Goal: Task Accomplishment & Management: Manage account settings

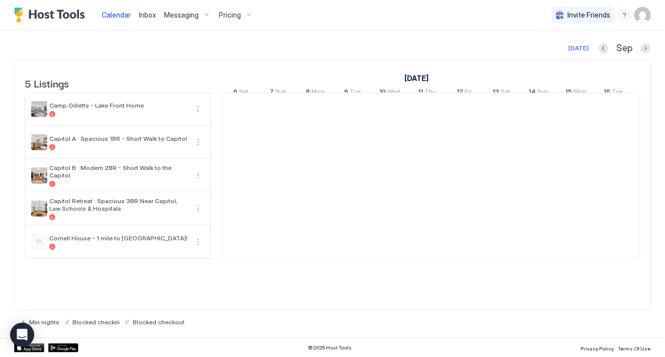
scroll to position [0, 559]
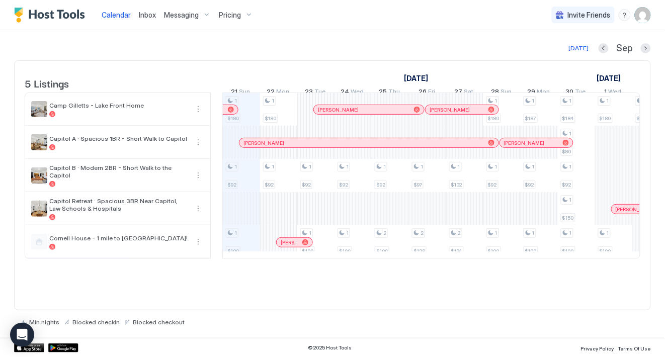
click at [645, 16] on img "User profile" at bounding box center [643, 15] width 16 height 16
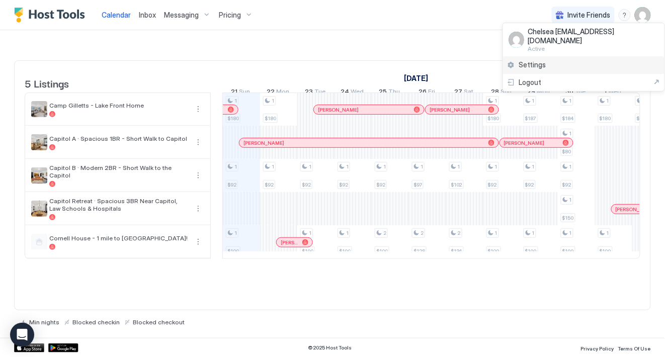
click at [548, 56] on div "Settings" at bounding box center [584, 65] width 162 height 18
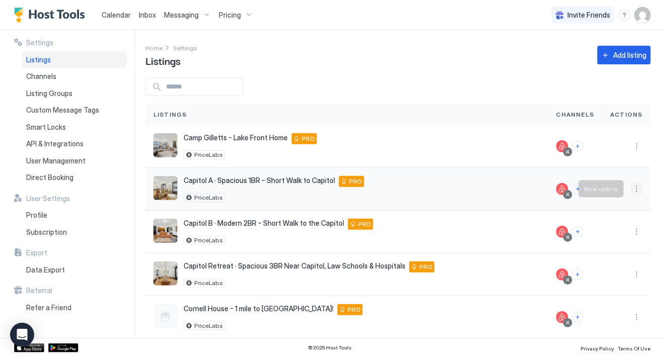
click at [642, 188] on button "More options" at bounding box center [637, 189] width 12 height 12
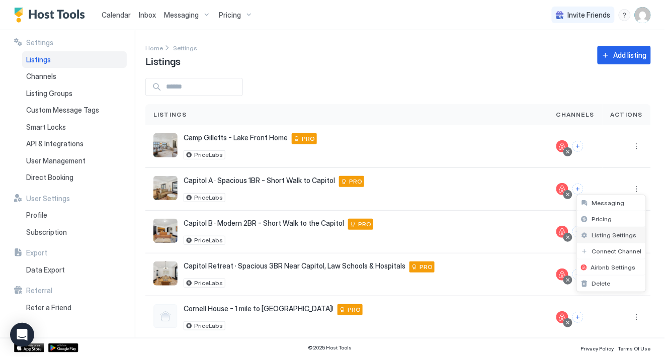
click at [621, 240] on div "Listing Settings" at bounding box center [611, 235] width 69 height 16
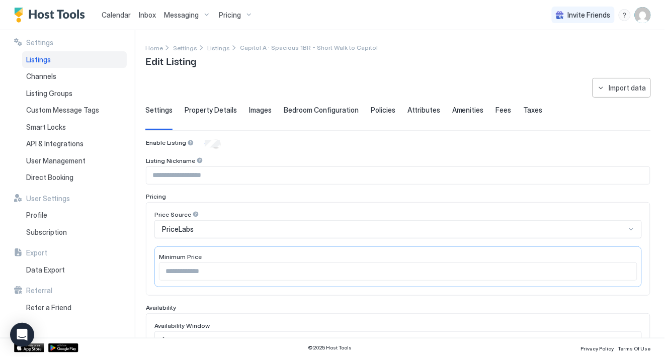
click at [216, 110] on span "Property Details" at bounding box center [211, 110] width 52 height 9
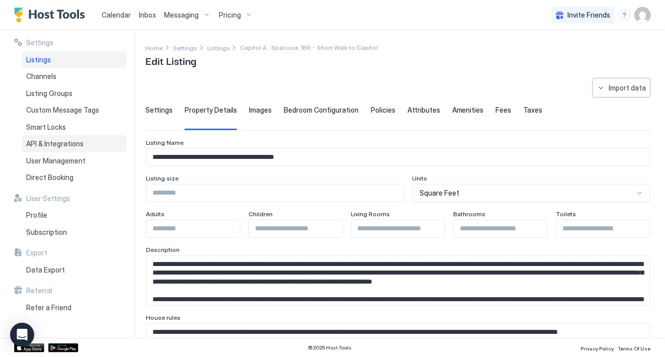
click at [80, 141] on span "API & Integrations" at bounding box center [54, 143] width 57 height 9
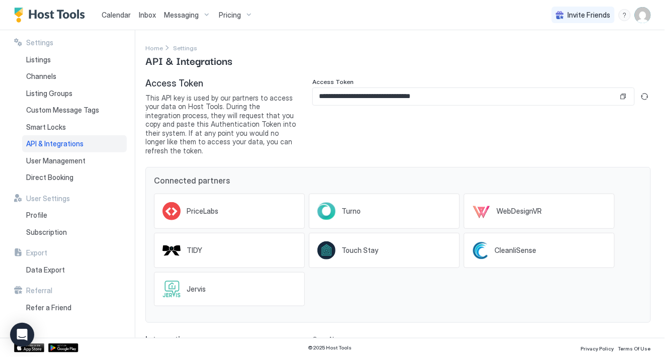
scroll to position [39, 0]
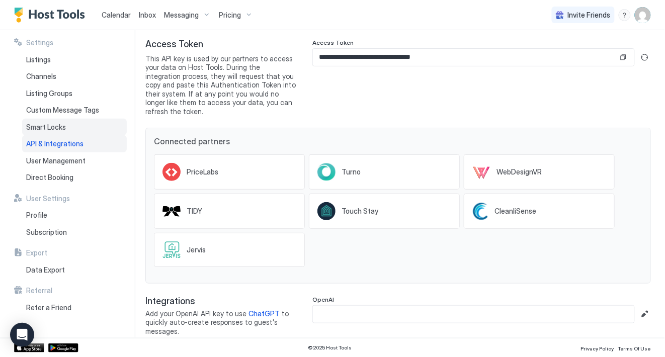
click at [47, 128] on span "Smart Locks" at bounding box center [46, 127] width 40 height 9
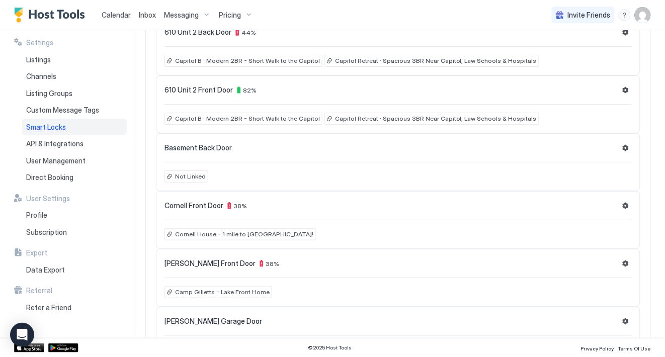
scroll to position [308, 0]
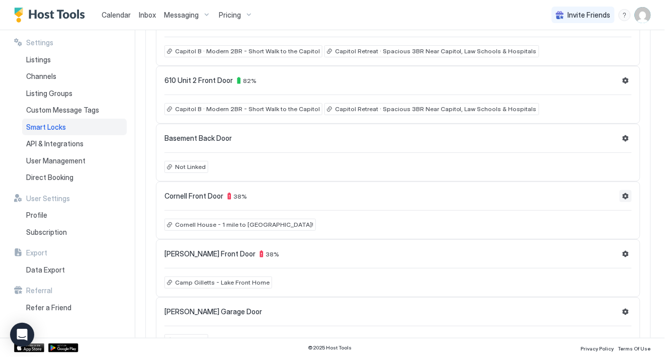
click at [626, 197] on button "Settings" at bounding box center [626, 196] width 12 height 12
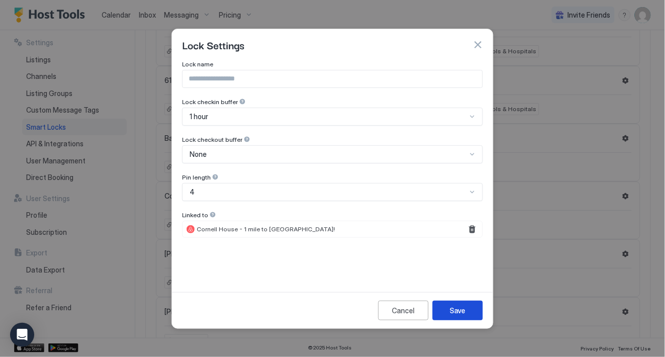
click at [454, 303] on button "Save" at bounding box center [458, 311] width 50 height 20
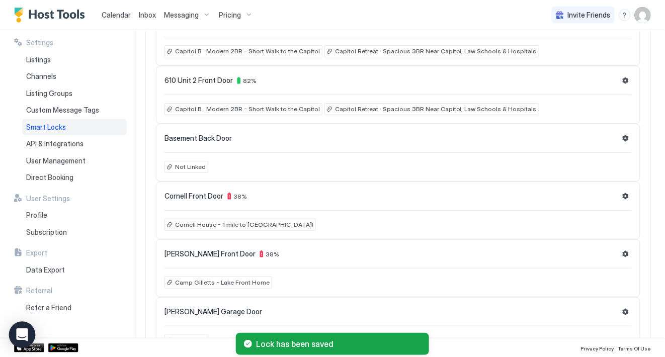
click at [19, 333] on icon "Open Intercom Messenger" at bounding box center [22, 335] width 12 height 13
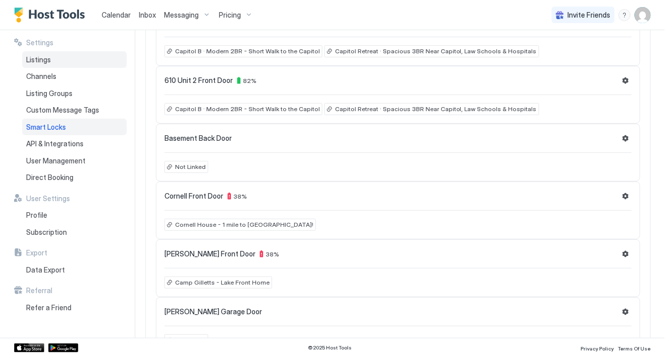
click at [104, 60] on div "Listings" at bounding box center [74, 59] width 105 height 17
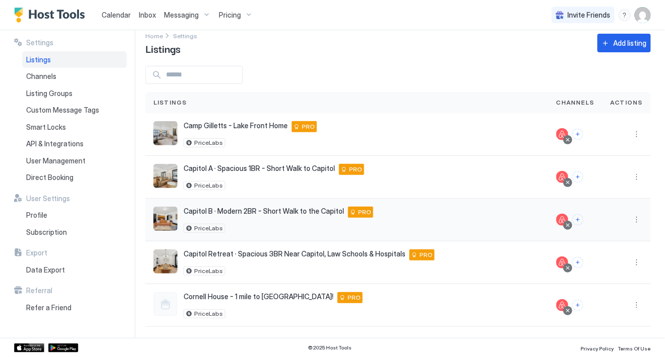
click at [192, 212] on span "Capitol B · Modern 2BR - Short Walk to the Capitol" at bounding box center [264, 211] width 161 height 9
click at [125, 14] on span "Calendar" at bounding box center [116, 15] width 29 height 9
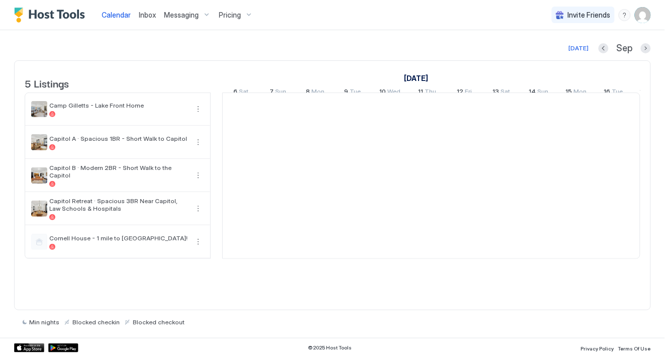
scroll to position [0, 559]
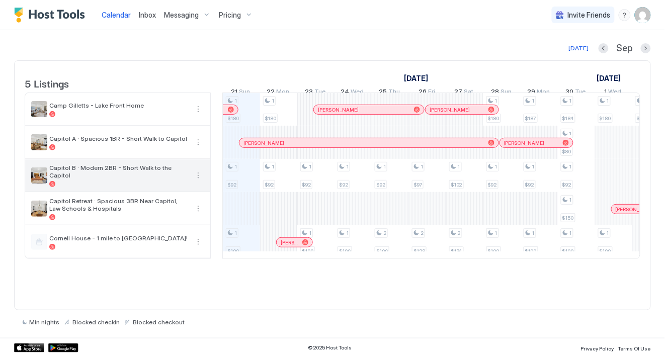
click at [157, 187] on div at bounding box center [118, 184] width 139 height 6
click at [200, 182] on button "More options" at bounding box center [198, 176] width 12 height 12
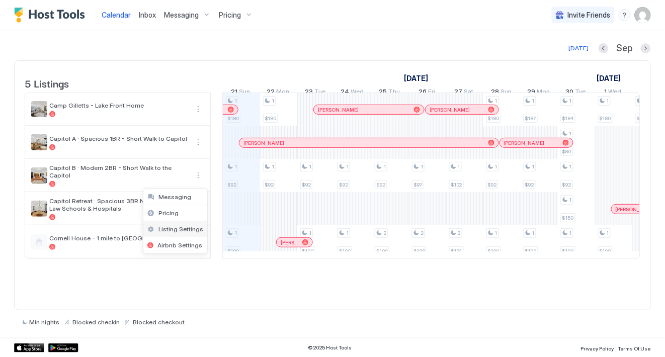
click at [189, 229] on span "Listing Settings" at bounding box center [180, 229] width 45 height 8
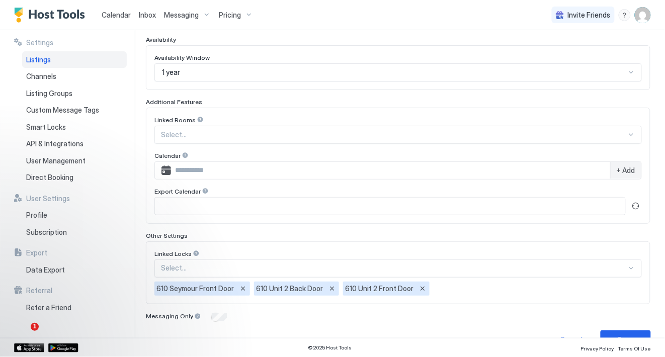
scroll to position [283, 0]
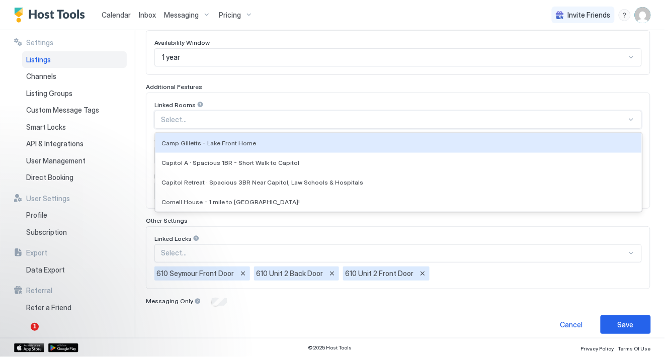
click at [235, 117] on div at bounding box center [394, 119] width 466 height 9
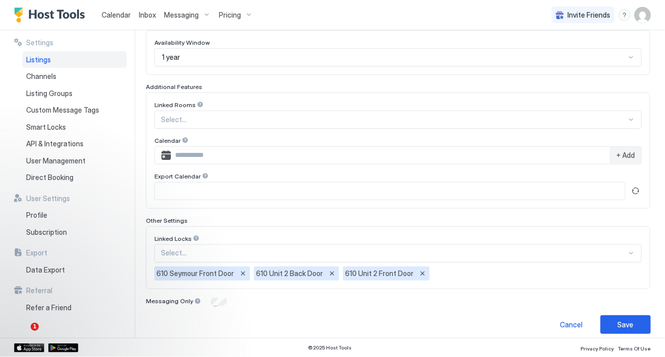
click at [197, 106] on div at bounding box center [200, 104] width 7 height 7
click at [288, 102] on div "Linked Rooms" at bounding box center [398, 106] width 488 height 10
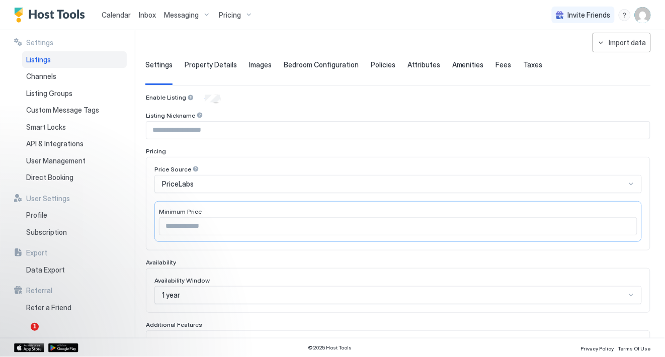
scroll to position [0, 0]
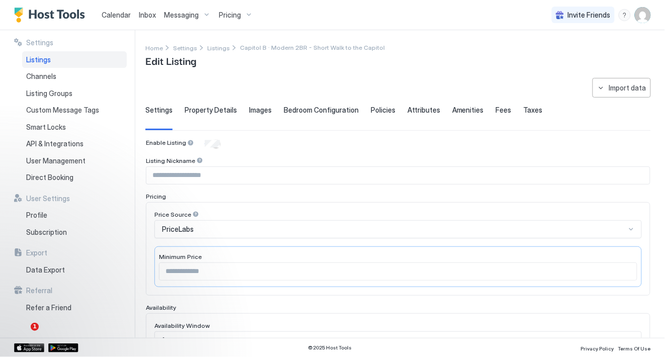
click at [101, 58] on div "Listings" at bounding box center [74, 59] width 105 height 17
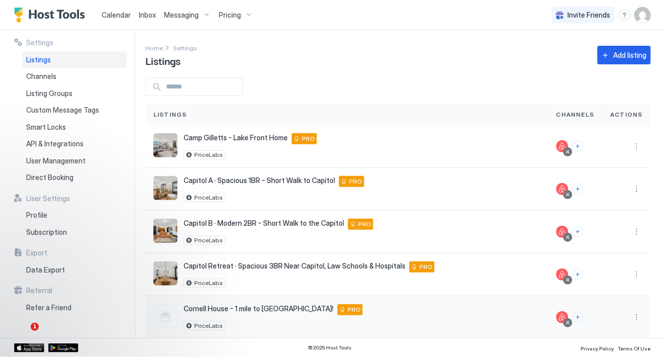
scroll to position [12, 0]
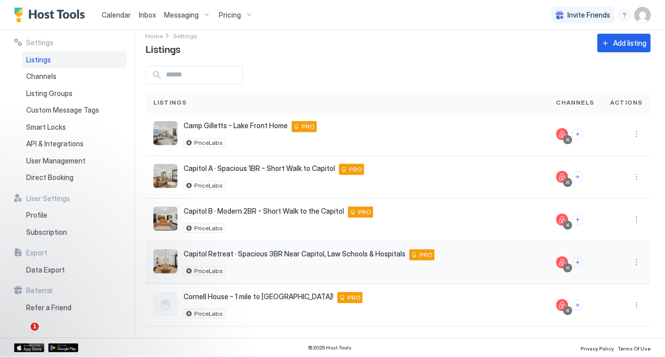
click at [245, 257] on span "Capitol Retreat · Spacious 3BR Near Capitol, Law Schools & Hospitals" at bounding box center [295, 254] width 222 height 9
click at [249, 252] on span "Capitol Retreat · Spacious 3BR Near Capitol, Law Schools & Hospitals" at bounding box center [295, 254] width 222 height 9
click at [209, 259] on div "Capitol Retreat · Spacious 3BR Near Capitol, Law Schools & Hospitals [STREET_AD…" at bounding box center [309, 255] width 251 height 11
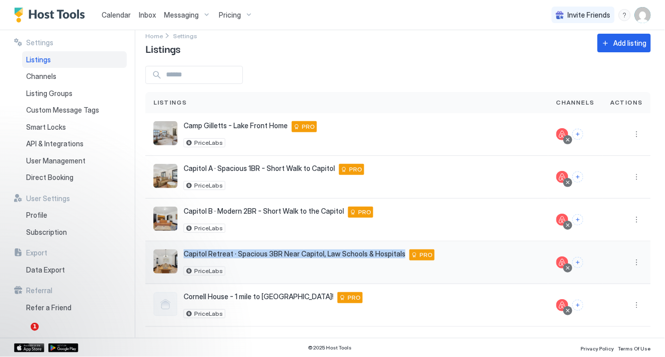
click at [209, 259] on div "Capitol Retreat · Spacious 3BR Near Capitol, Law Schools & Hospitals [STREET_AD…" at bounding box center [309, 255] width 251 height 11
click at [634, 258] on button "More options" at bounding box center [637, 263] width 12 height 12
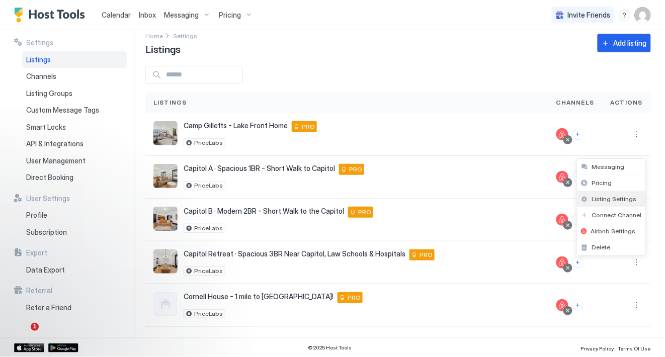
click at [618, 204] on div "Listing Settings" at bounding box center [611, 199] width 69 height 16
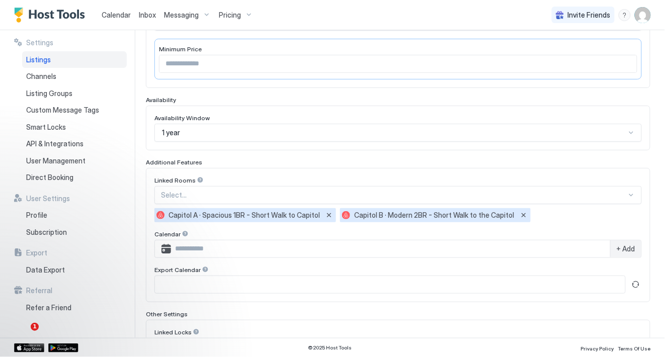
scroll to position [307, 0]
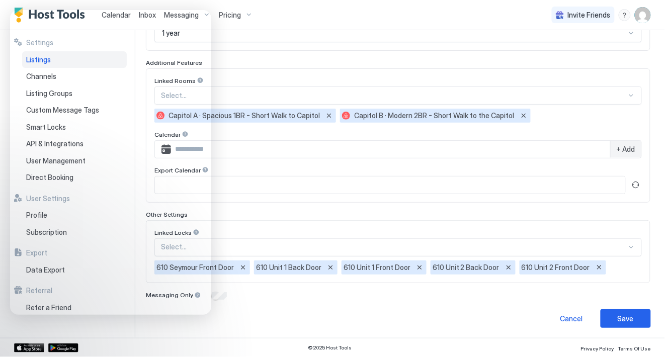
click at [288, 20] on div "Calendar Inbox Messaging Pricing Invite Friends CC" at bounding box center [332, 15] width 665 height 30
click at [27, 9] on img "Host Tools Logo" at bounding box center [51, 15] width 75 height 15
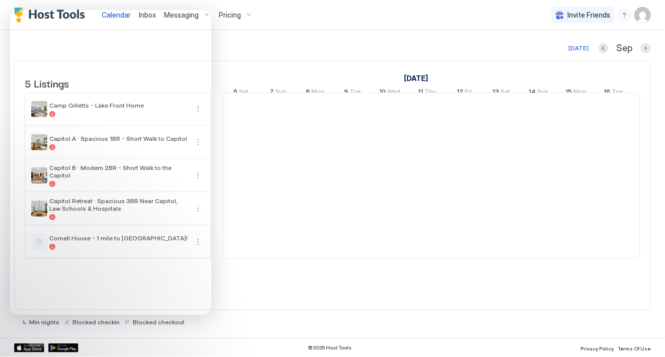
scroll to position [0, 559]
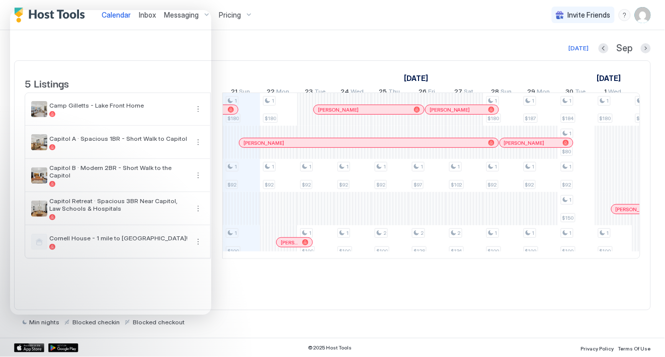
click at [273, 32] on div "[DATE] [DATE] Listings [DATE] [DATE] 6 Sat 7 Sun 8 Mon 9 Tue 10 Wed 11 Thu 12 F…" at bounding box center [332, 184] width 637 height 308
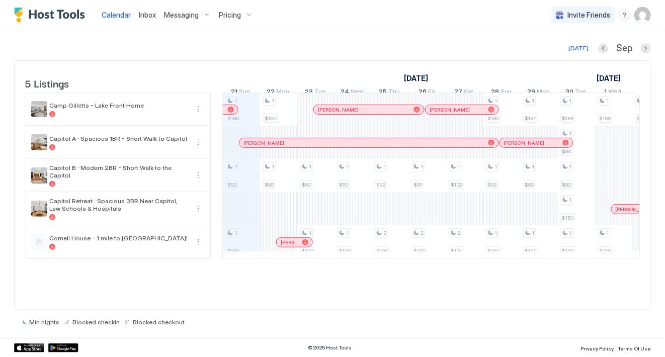
click at [292, 247] on div at bounding box center [293, 242] width 8 height 8
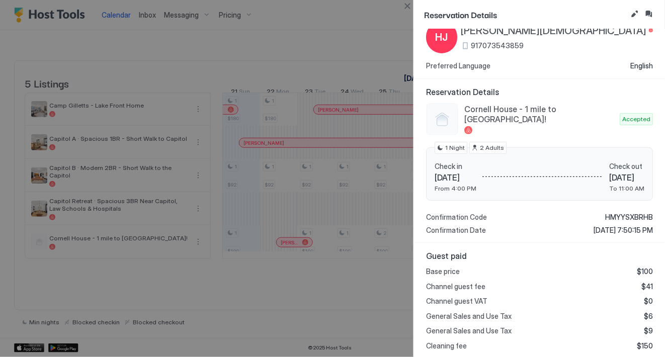
scroll to position [0, 0]
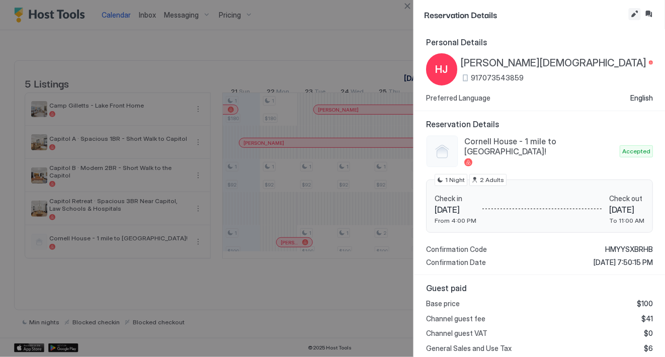
click at [633, 19] on button "Edit reservation" at bounding box center [635, 14] width 12 height 12
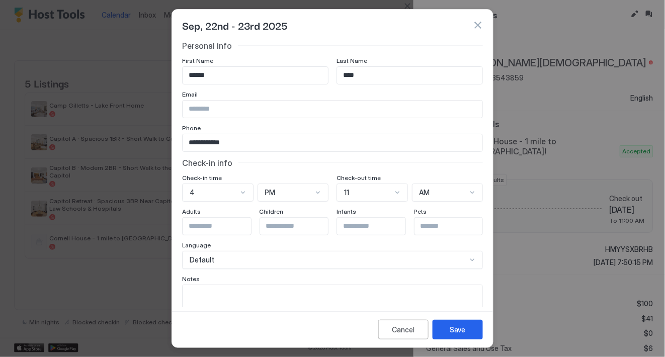
click at [482, 25] on button "button" at bounding box center [478, 25] width 10 height 10
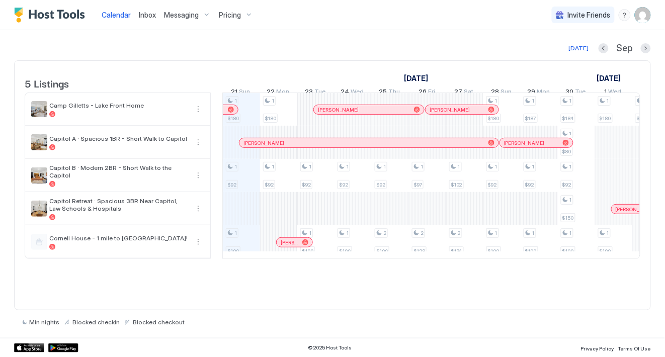
click at [395, 147] on div at bounding box center [396, 143] width 8 height 8
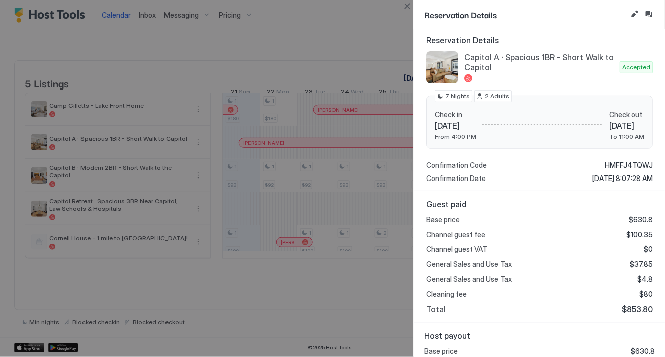
scroll to position [151, 0]
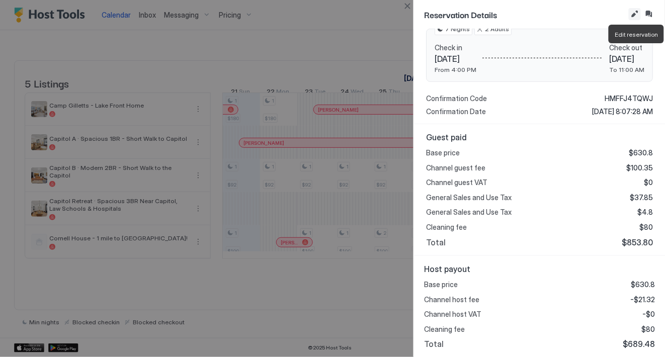
click at [632, 12] on button "Edit reservation" at bounding box center [635, 14] width 12 height 12
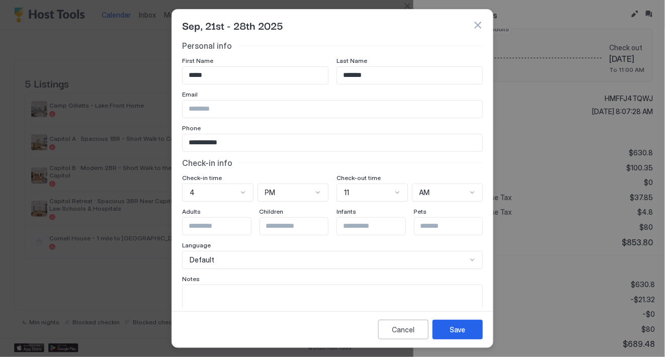
scroll to position [37, 0]
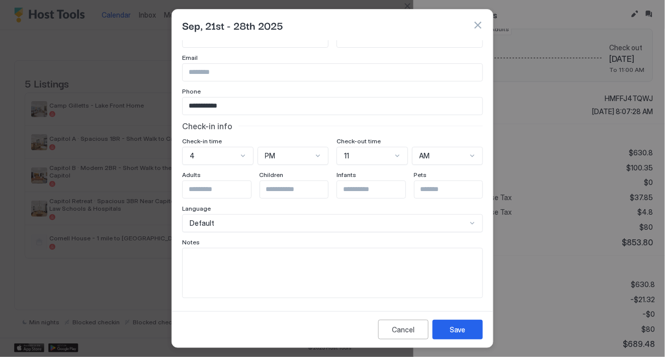
click at [478, 23] on button "button" at bounding box center [478, 25] width 10 height 10
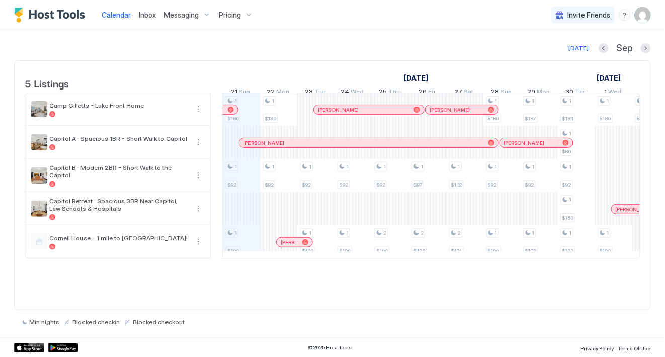
click at [300, 247] on div at bounding box center [300, 242] width 8 height 8
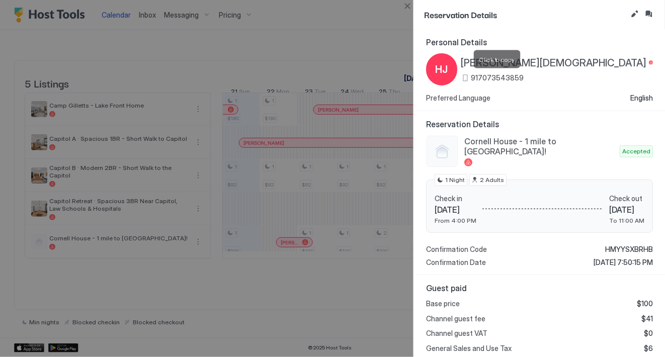
click at [519, 80] on span "917073543859" at bounding box center [497, 77] width 53 height 9
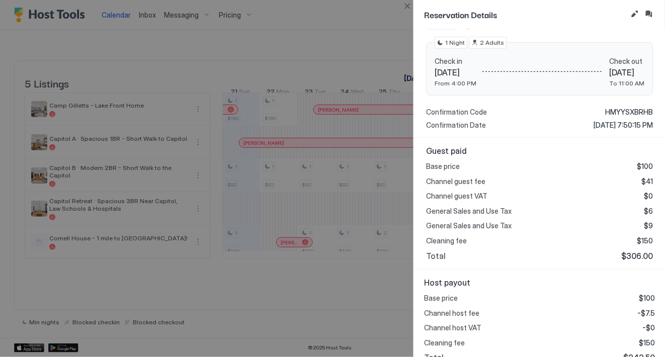
scroll to position [151, 0]
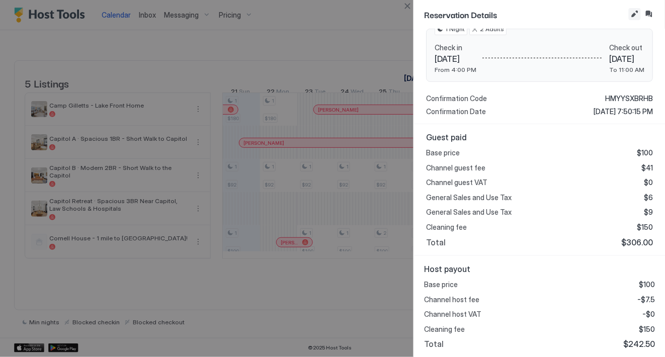
click at [632, 15] on button "Edit reservation" at bounding box center [635, 14] width 12 height 12
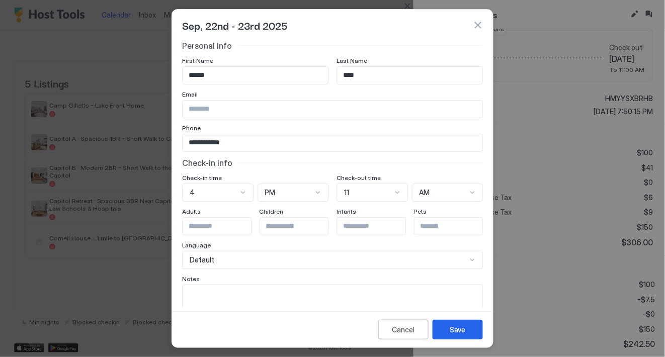
scroll to position [37, 0]
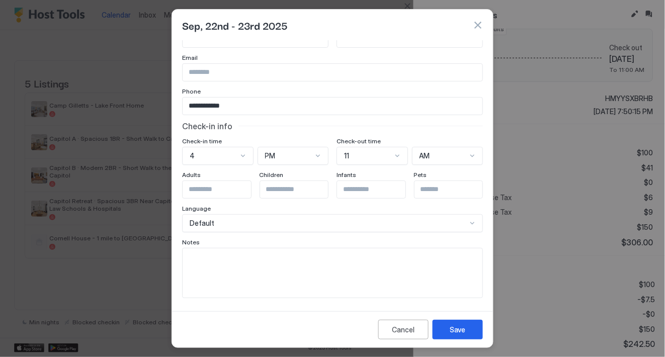
click at [480, 28] on button "button" at bounding box center [478, 25] width 10 height 10
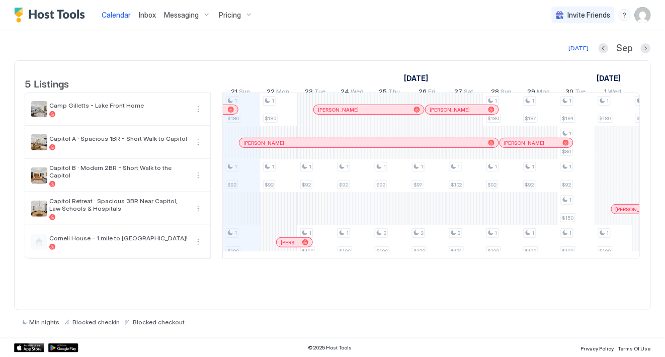
click at [181, 28] on button "Messaging" at bounding box center [187, 15] width 55 height 30
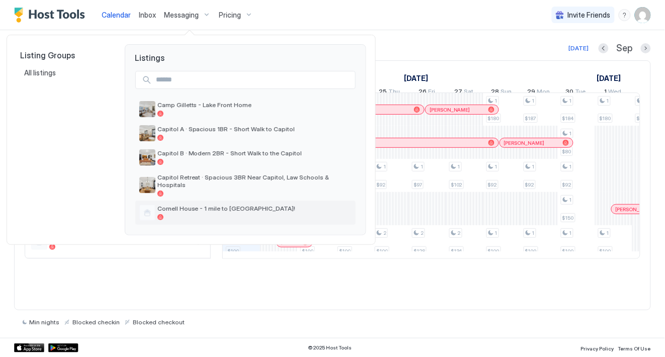
click at [179, 205] on span "Cornell House - 1 mile to [GEOGRAPHIC_DATA]!" at bounding box center [254, 209] width 194 height 8
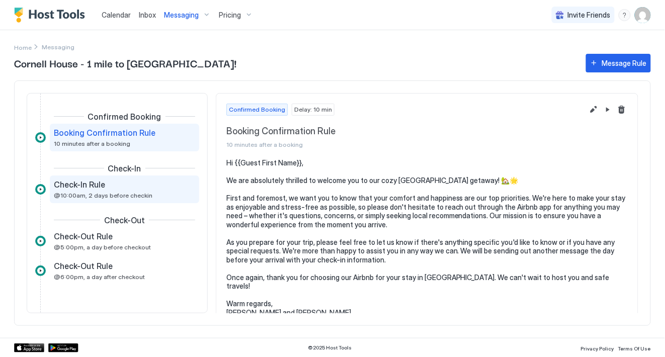
click at [122, 196] on span "@10:00am, 2 days before checkin" at bounding box center [103, 196] width 99 height 8
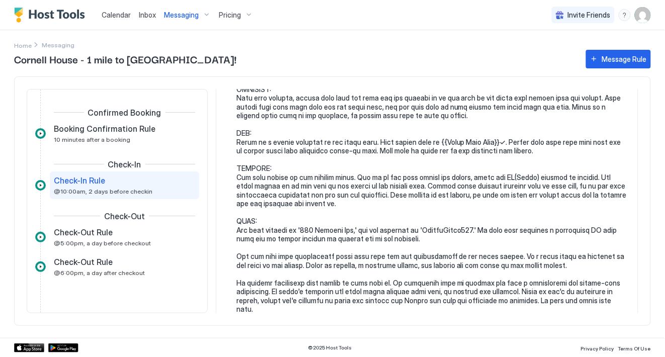
scroll to position [164, 0]
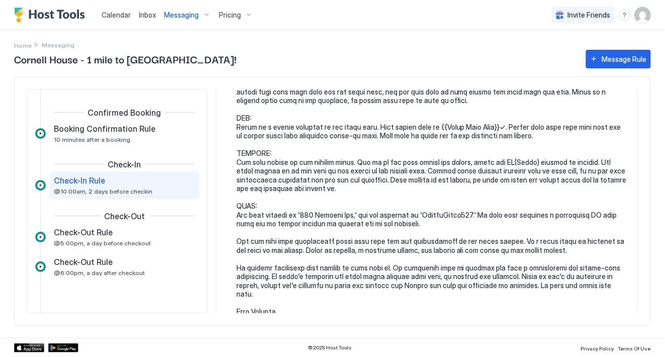
click at [642, 20] on img "User profile" at bounding box center [643, 15] width 16 height 16
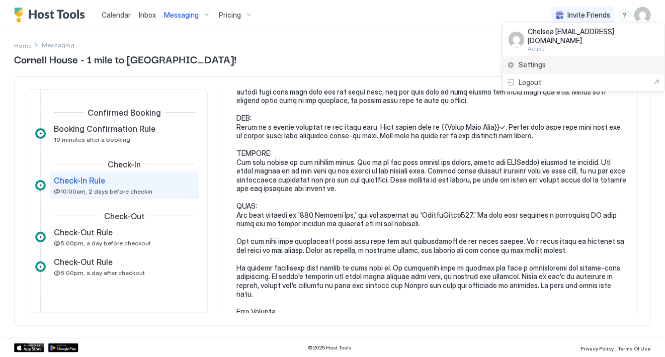
click at [537, 60] on span "Settings" at bounding box center [532, 64] width 27 height 9
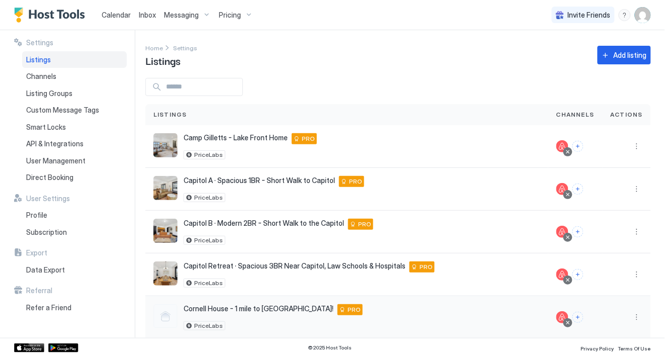
scroll to position [1, 0]
click at [639, 316] on button "More options" at bounding box center [637, 317] width 12 height 12
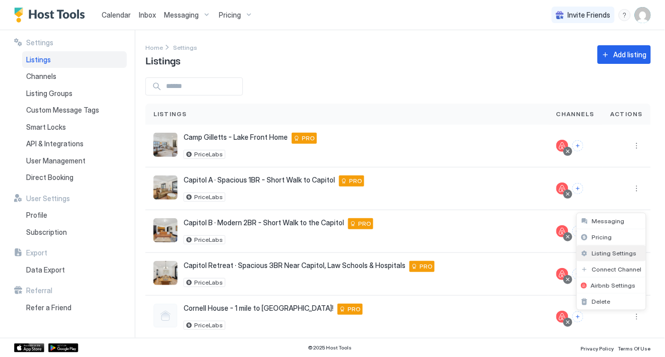
click at [617, 254] on span "Listing Settings" at bounding box center [614, 254] width 45 height 8
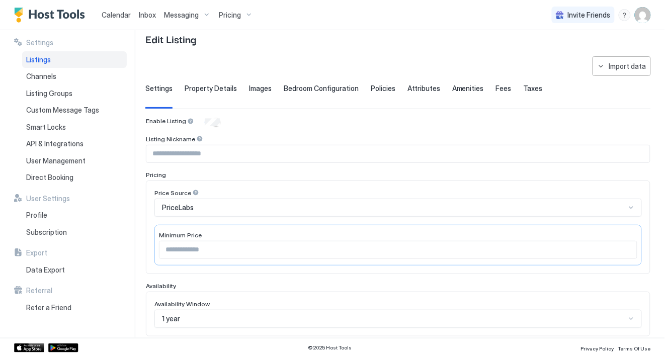
scroll to position [4, 0]
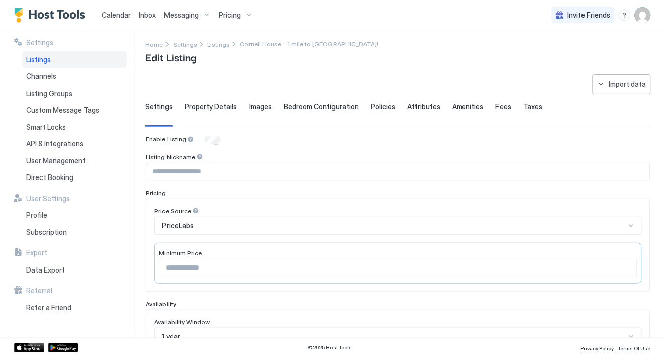
click at [215, 112] on div "Property Details" at bounding box center [211, 114] width 52 height 25
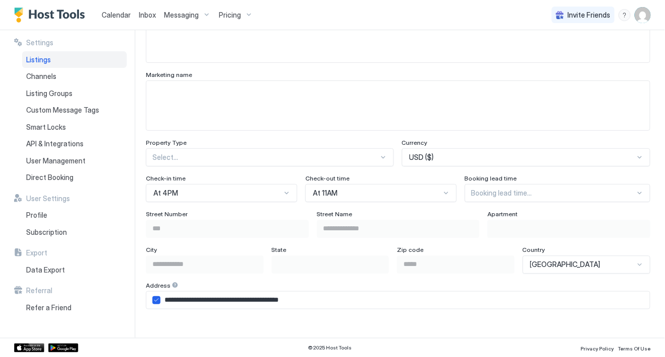
scroll to position [532, 0]
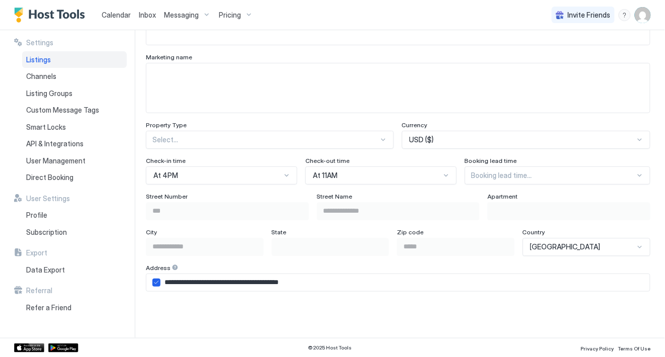
click at [281, 149] on div "Select..." at bounding box center [270, 140] width 248 height 18
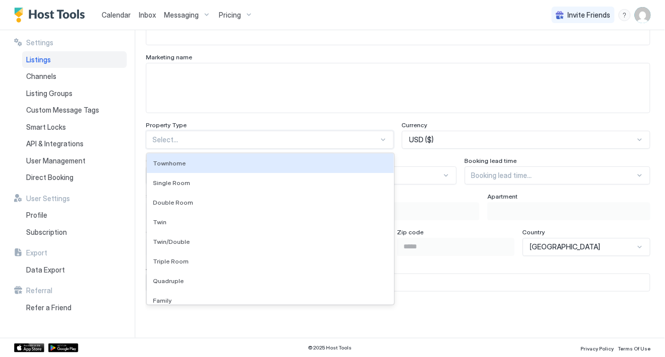
click at [281, 163] on div "Townhome" at bounding box center [270, 164] width 235 height 8
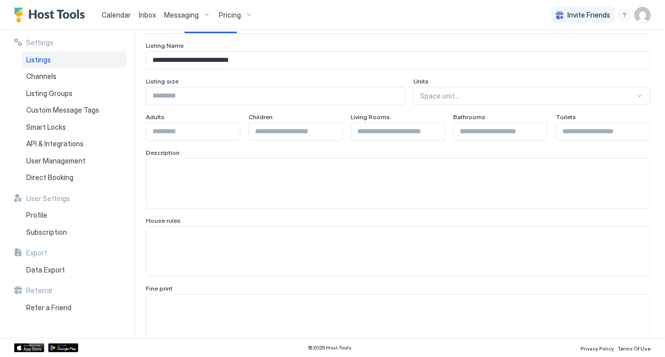
scroll to position [0, 0]
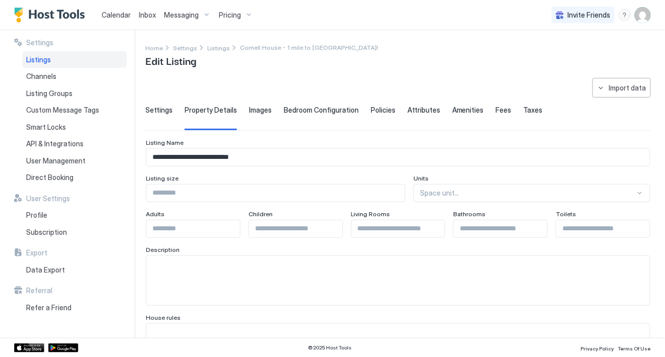
click at [259, 108] on span "Images" at bounding box center [260, 110] width 23 height 9
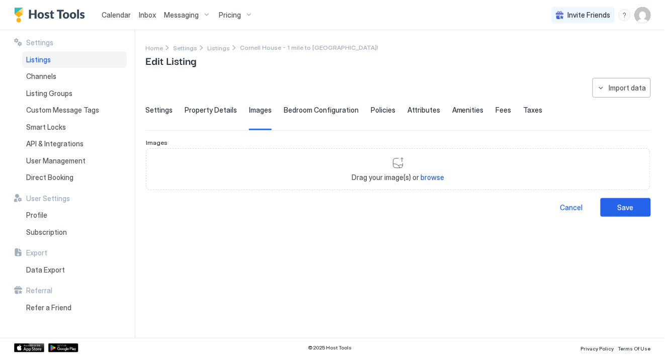
click at [392, 161] on div "Drag your image(s) or browse" at bounding box center [398, 169] width 505 height 42
type input "**********"
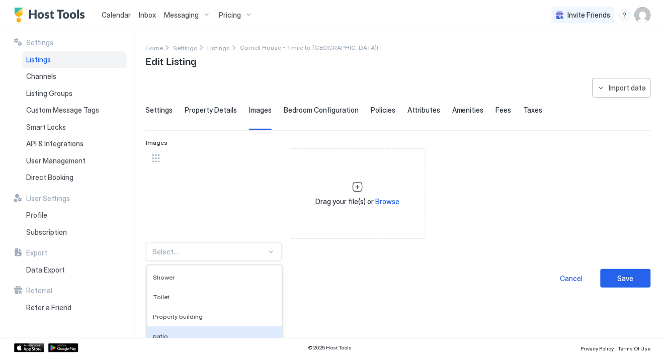
click at [267, 256] on div "patio, 4 of 136. 136 results available. Use Up and Down to choose options, pres…" at bounding box center [214, 252] width 136 height 18
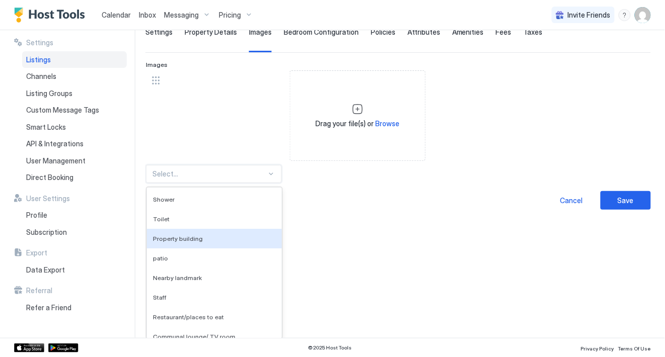
click at [266, 243] on div "Property building" at bounding box center [214, 238] width 135 height 20
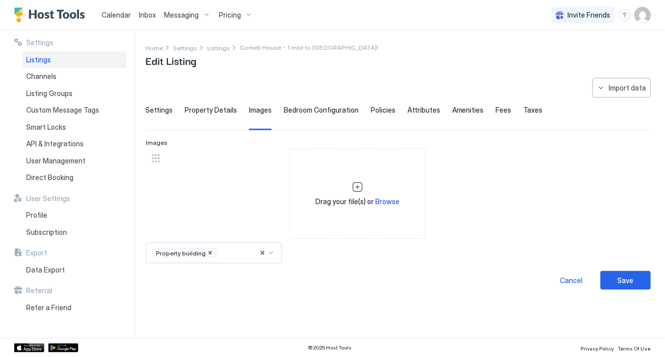
click at [166, 110] on span "Settings" at bounding box center [158, 110] width 27 height 9
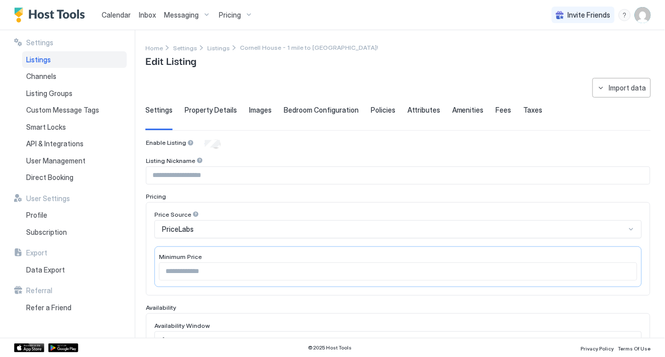
click at [210, 114] on div "Property Details" at bounding box center [211, 118] width 52 height 25
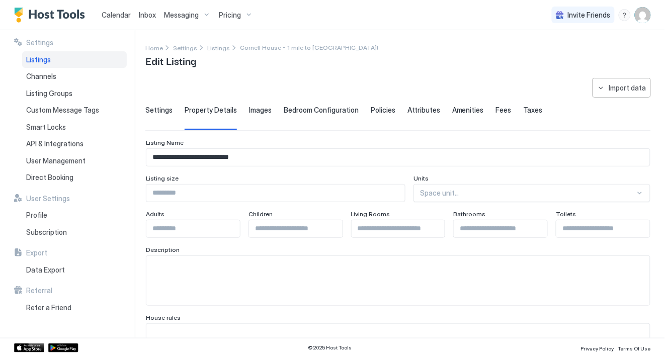
click at [259, 109] on span "Images" at bounding box center [260, 110] width 23 height 9
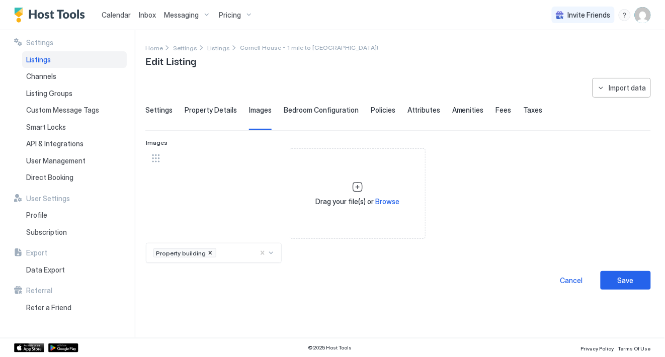
click at [306, 112] on span "Bedroom Configuration" at bounding box center [321, 110] width 75 height 9
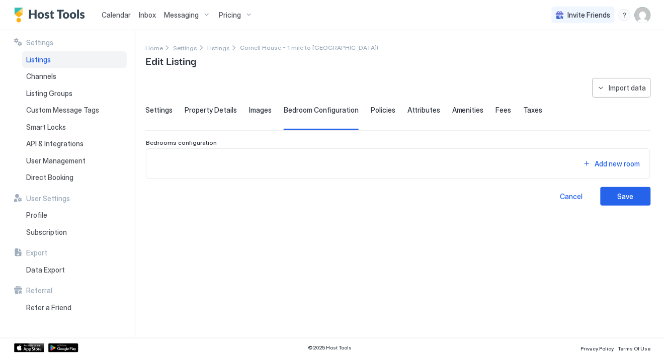
click at [371, 108] on span "Policies" at bounding box center [383, 110] width 25 height 9
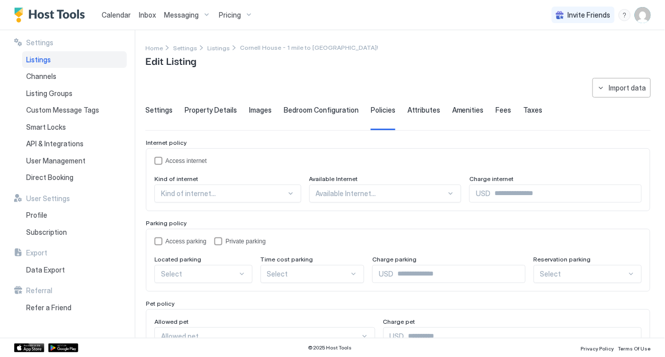
click at [409, 112] on span "Attributes" at bounding box center [424, 110] width 33 height 9
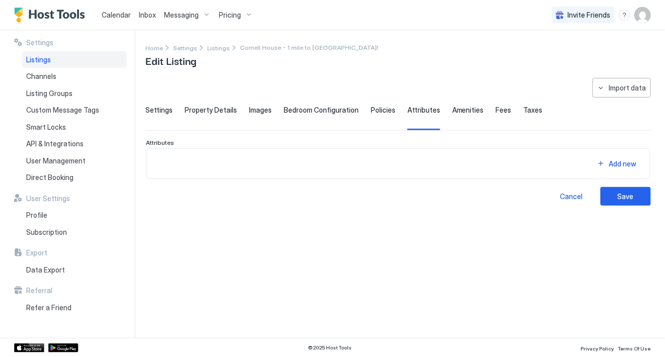
click at [460, 110] on span "Amenities" at bounding box center [468, 110] width 32 height 9
click at [496, 113] on span "Fees" at bounding box center [504, 110] width 16 height 9
click at [524, 108] on span "Taxes" at bounding box center [533, 110] width 19 height 9
click at [610, 90] on button "Import data" at bounding box center [622, 88] width 58 height 20
click at [621, 105] on div "Airbnb" at bounding box center [631, 106] width 31 height 9
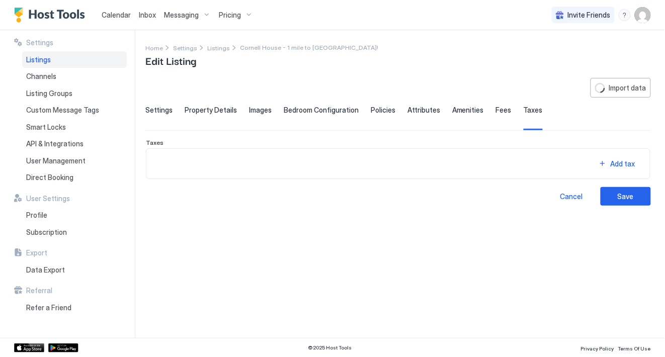
type input "****"
type input "*"
type textarea "**********"
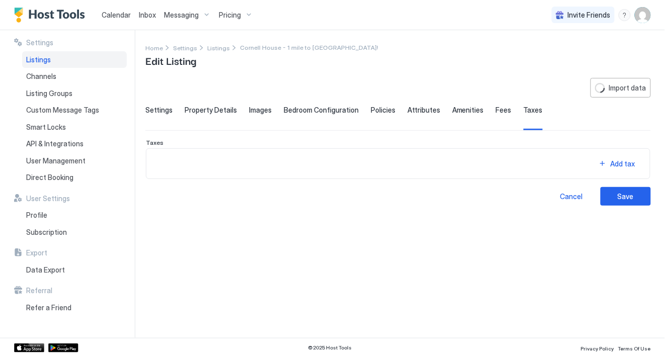
type input "********"
type input "**********"
type textarea "**********"
type input "********"
click at [618, 193] on div "Save" at bounding box center [626, 196] width 16 height 11
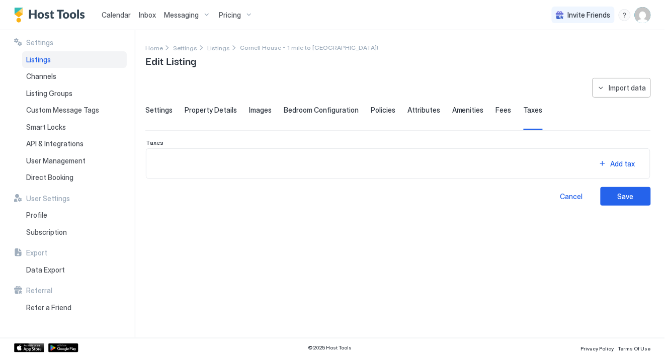
click at [648, 14] on img "User profile" at bounding box center [643, 15] width 16 height 16
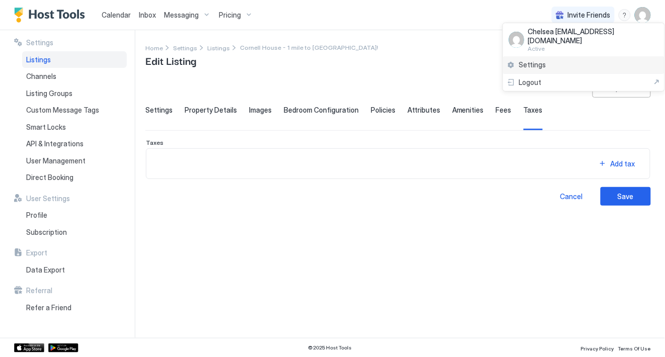
click at [567, 56] on div "Settings" at bounding box center [584, 65] width 162 height 18
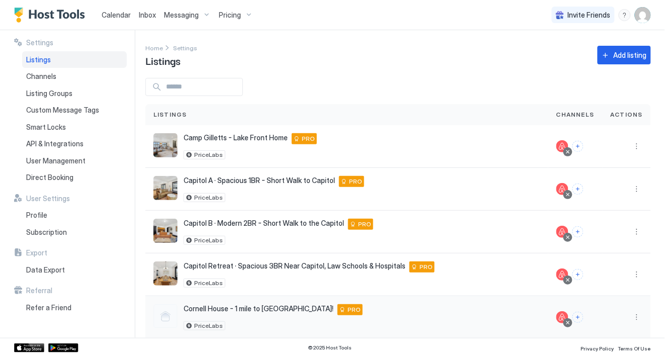
click at [154, 324] on div at bounding box center [165, 316] width 24 height 24
click at [167, 317] on div at bounding box center [165, 316] width 24 height 24
click at [643, 312] on button "More options" at bounding box center [637, 317] width 12 height 12
click at [617, 257] on span "Listing Settings" at bounding box center [614, 254] width 45 height 8
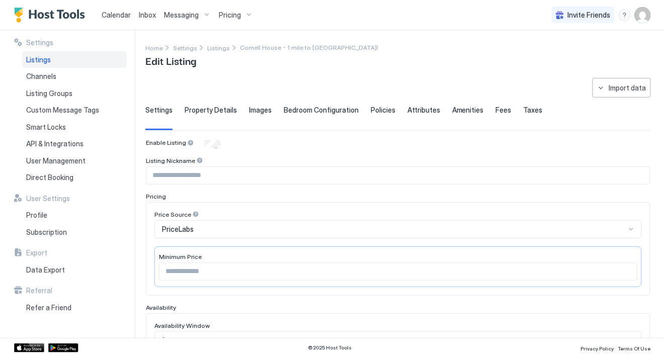
type input "**********"
type input "***"
type input "**********"
click at [203, 111] on span "Property Details" at bounding box center [211, 110] width 52 height 9
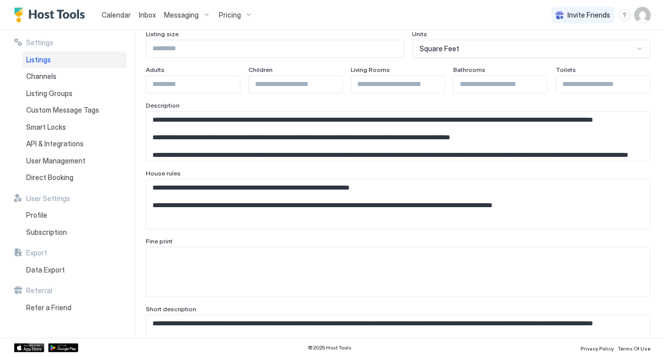
scroll to position [145, 0]
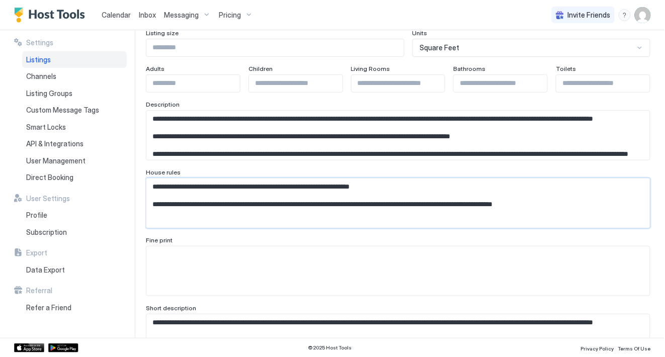
click at [184, 188] on textarea "**********" at bounding box center [398, 203] width 504 height 49
click at [400, 188] on textarea "**********" at bounding box center [398, 203] width 504 height 49
type textarea "**********"
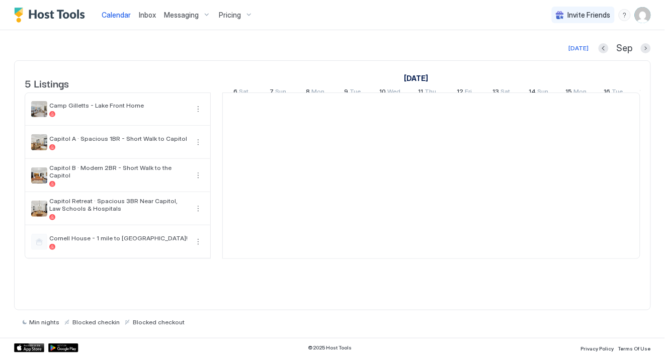
scroll to position [0, 559]
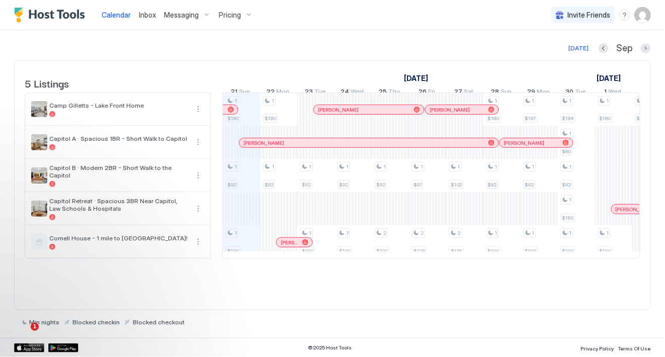
click at [648, 13] on img "User profile" at bounding box center [643, 15] width 16 height 16
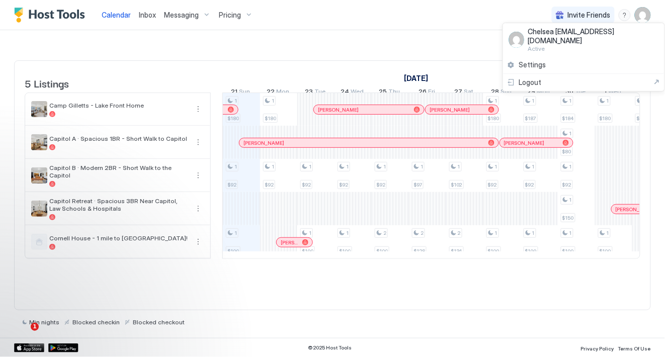
click at [542, 45] on span "Active" at bounding box center [593, 49] width 130 height 8
click at [541, 31] on span "Chelsea [EMAIL_ADDRESS][DOMAIN_NAME]" at bounding box center [593, 36] width 130 height 18
click at [520, 40] on img at bounding box center [516, 40] width 15 height 16
click at [522, 60] on span "Settings" at bounding box center [532, 64] width 27 height 9
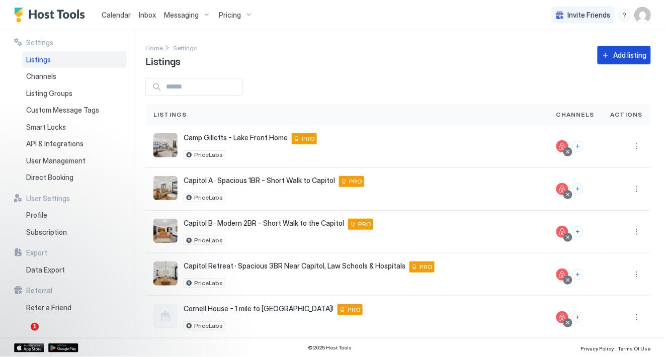
click at [620, 49] on button "Add listing" at bounding box center [624, 55] width 53 height 19
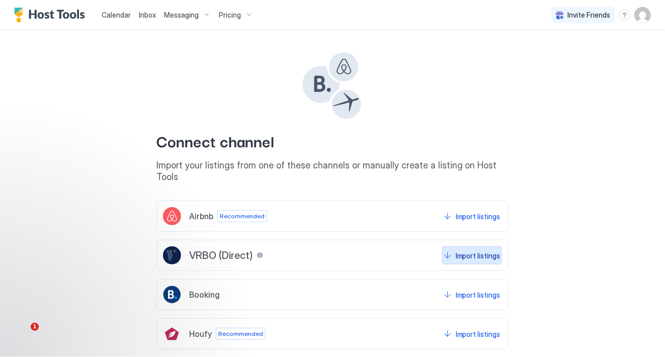
click at [467, 251] on div "Import listings" at bounding box center [478, 256] width 45 height 11
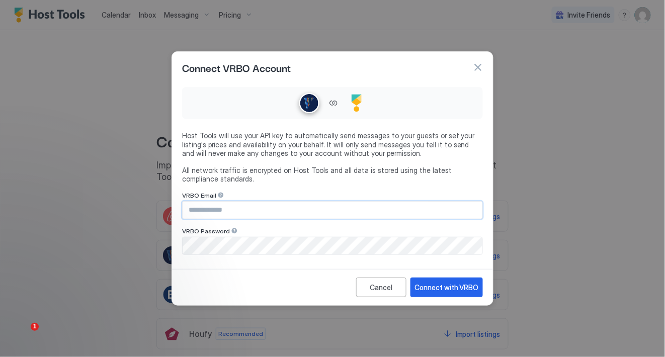
click at [413, 214] on input "Input Field" at bounding box center [333, 210] width 300 height 17
click at [386, 163] on div "Host Tools will use your API key to automatically send messages to your guests …" at bounding box center [332, 157] width 301 height 52
click at [268, 207] on input "Input Field" at bounding box center [333, 210] width 300 height 17
click at [472, 285] on div "Connect with VRBO" at bounding box center [447, 287] width 64 height 11
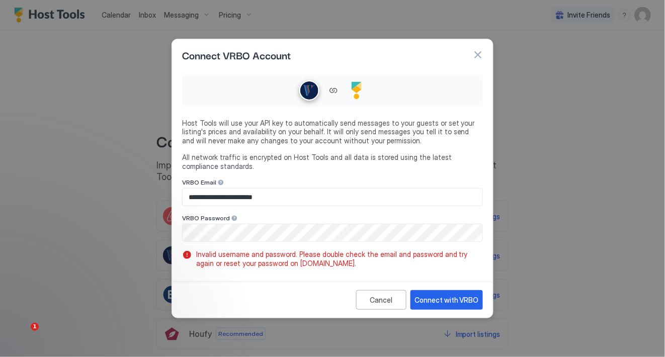
click at [313, 184] on div "VRBO Email" at bounding box center [332, 184] width 301 height 10
click at [291, 193] on input "**********" at bounding box center [333, 197] width 300 height 17
drag, startPoint x: 290, startPoint y: 200, endPoint x: 228, endPoint y: 197, distance: 62.5
click at [228, 197] on input "**********" at bounding box center [333, 197] width 300 height 17
type input "**********"
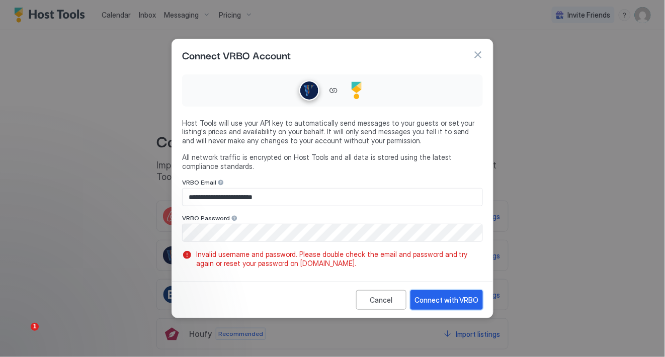
click at [435, 298] on div "Connect with VRBO" at bounding box center [447, 300] width 64 height 11
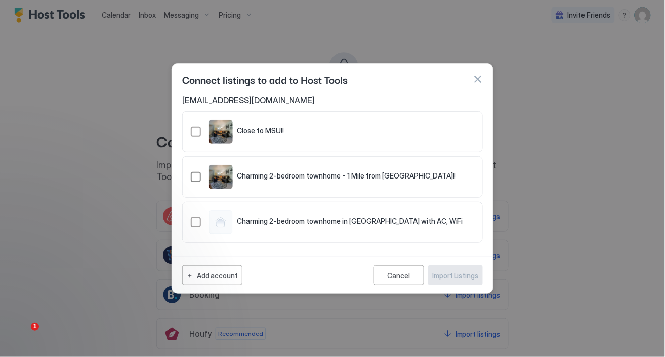
click at [196, 176] on div "321.4845891.5420057" at bounding box center [196, 177] width 10 height 10
click at [448, 271] on div "Import Listings" at bounding box center [455, 275] width 47 height 11
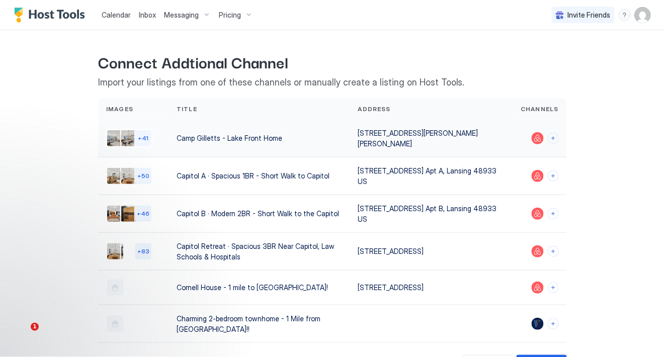
scroll to position [41, 0]
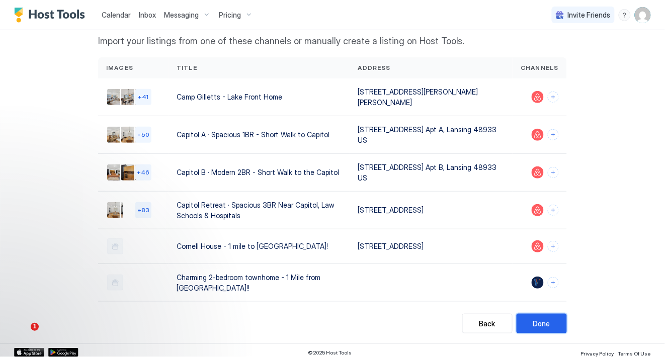
click at [534, 319] on div "Done" at bounding box center [541, 324] width 17 height 11
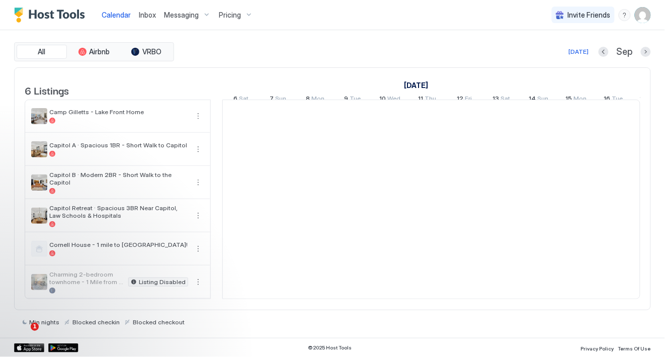
scroll to position [0, 559]
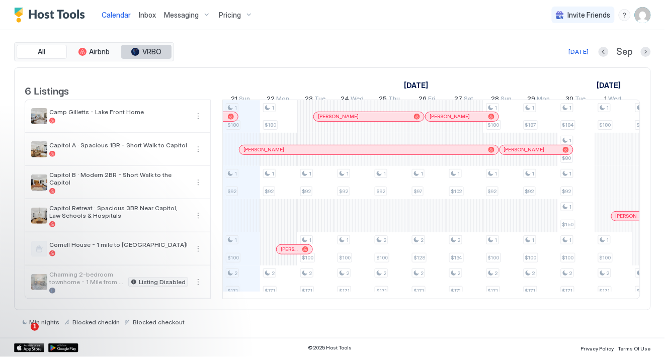
click at [154, 52] on span "VRBO" at bounding box center [151, 51] width 19 height 9
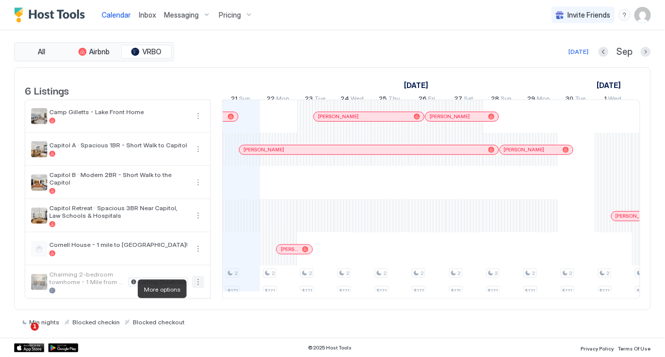
click at [200, 288] on button "More options" at bounding box center [198, 282] width 12 height 12
click at [172, 334] on span "Listing Settings" at bounding box center [180, 336] width 45 height 8
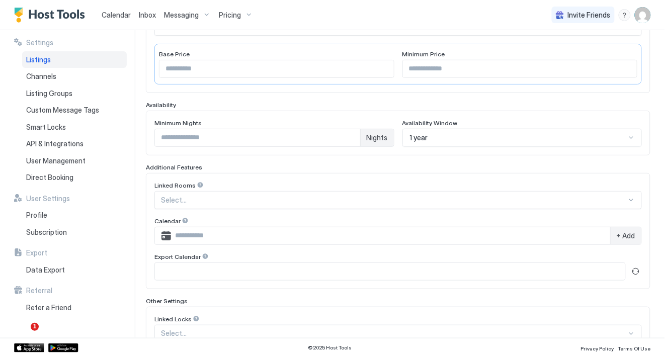
scroll to position [221, 0]
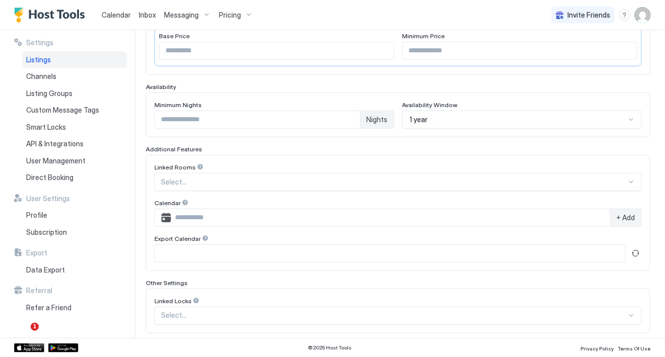
click at [621, 222] on div "+ Add" at bounding box center [625, 217] width 31 height 17
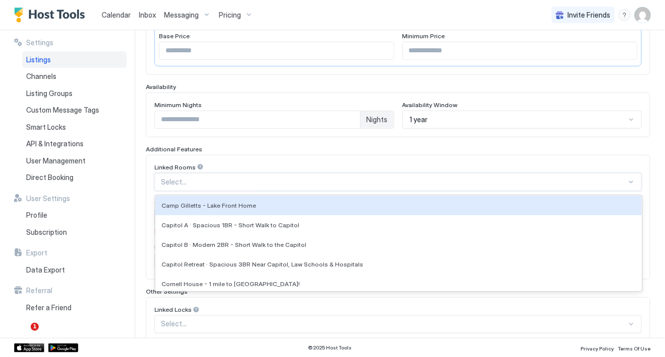
click at [559, 188] on div "Select..." at bounding box center [398, 182] width 488 height 18
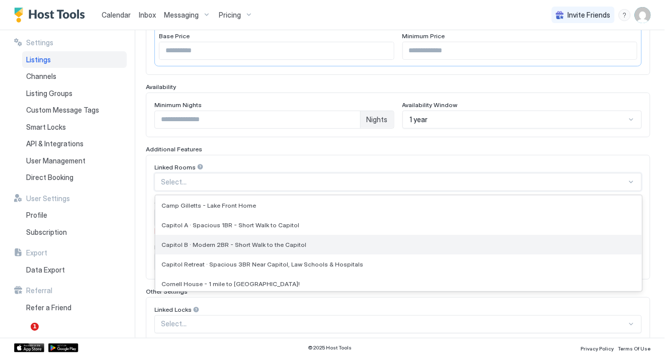
scroll to position [3, 0]
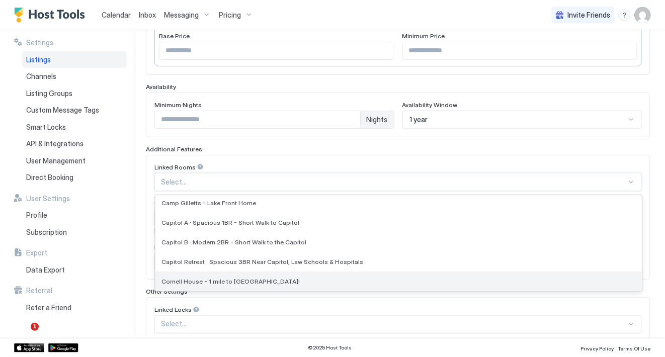
click at [511, 287] on div "Cornell House - 1 mile to [GEOGRAPHIC_DATA]!" at bounding box center [398, 282] width 487 height 20
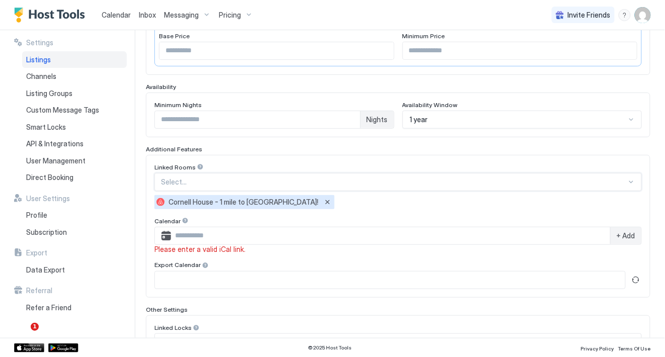
click at [550, 238] on input "Input Field" at bounding box center [390, 235] width 439 height 17
click at [573, 211] on div "Linked Rooms Select... Cornell House - 1 mile to MSU! Calendar + Add Please ent…" at bounding box center [398, 227] width 488 height 126
click at [323, 200] on button "Remove" at bounding box center [328, 202] width 10 height 10
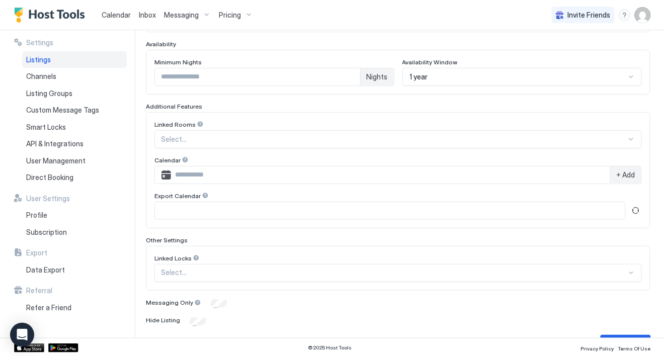
scroll to position [273, 0]
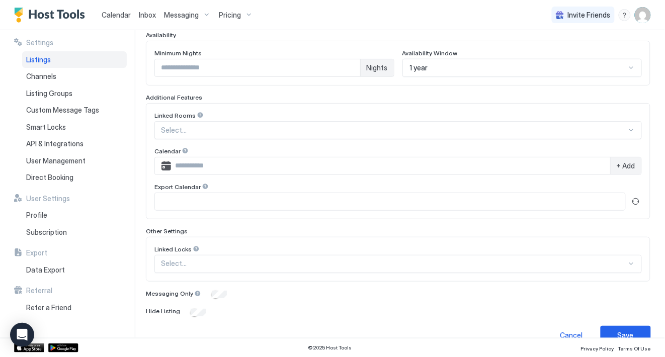
click at [306, 131] on div at bounding box center [394, 130] width 466 height 9
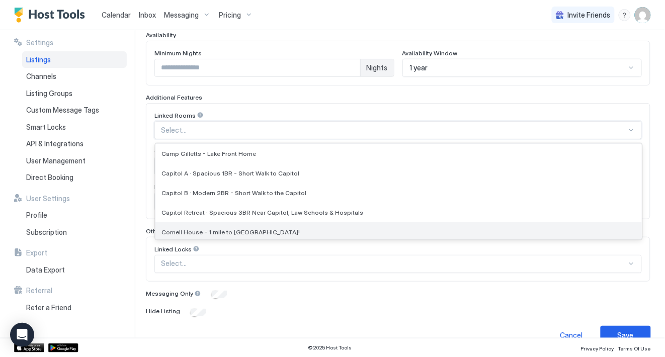
click at [258, 228] on div "Cornell House - 1 mile to [GEOGRAPHIC_DATA]!" at bounding box center [399, 232] width 474 height 8
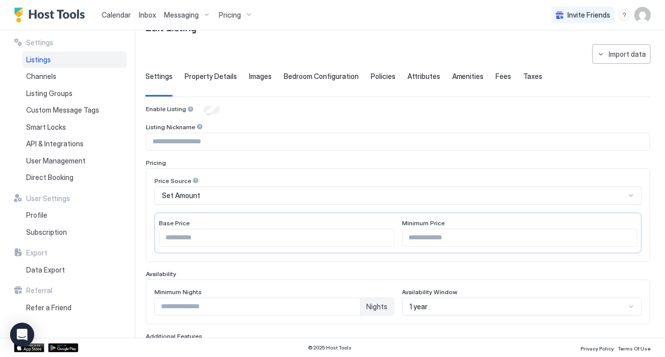
scroll to position [0, 0]
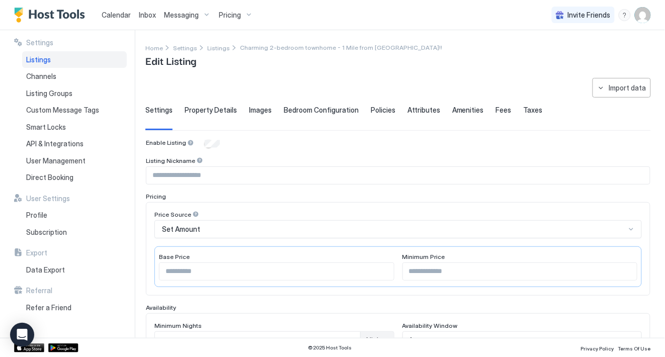
click at [296, 175] on input "Input Field" at bounding box center [398, 175] width 504 height 17
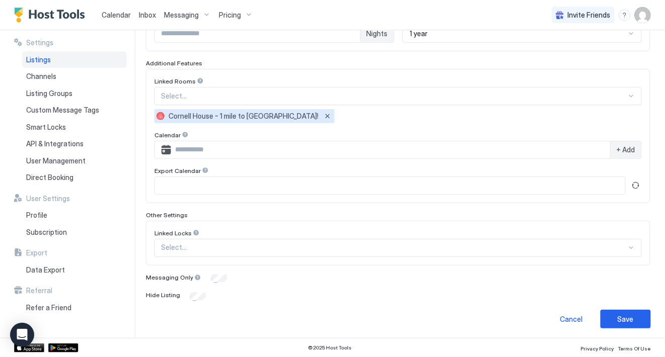
scroll to position [307, 0]
type input "**********"
click at [618, 312] on button "Save" at bounding box center [626, 318] width 50 height 19
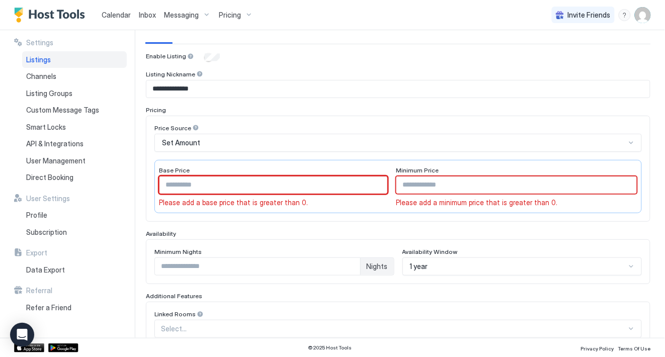
scroll to position [0, 0]
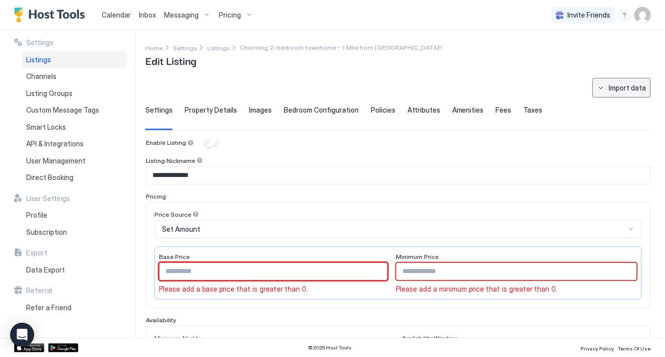
click at [623, 87] on div "Import data" at bounding box center [627, 88] width 37 height 11
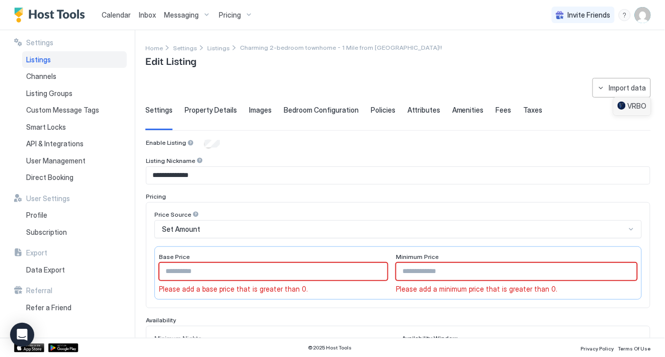
click at [630, 112] on div "VRBO" at bounding box center [632, 107] width 37 height 18
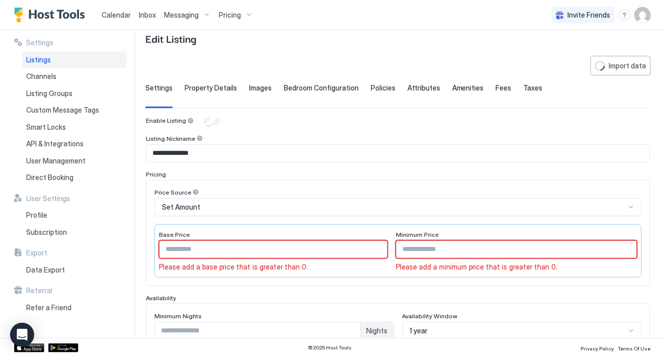
scroll to position [24, 0]
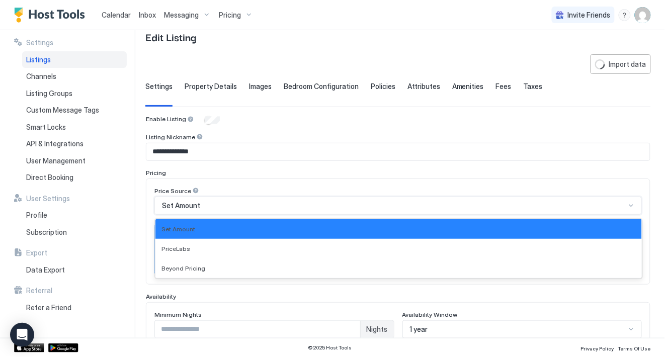
click at [229, 204] on div "Set Amount" at bounding box center [394, 205] width 464 height 9
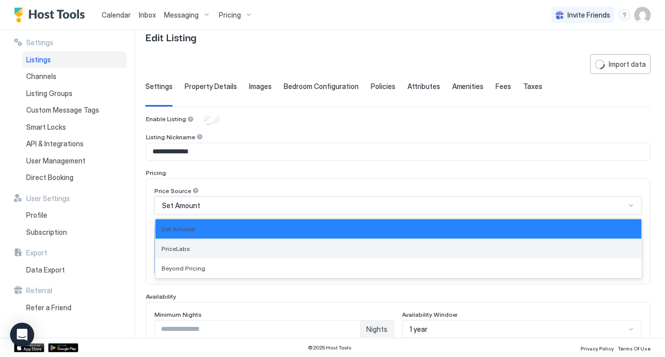
click at [225, 248] on div "PriceLabs" at bounding box center [399, 249] width 474 height 8
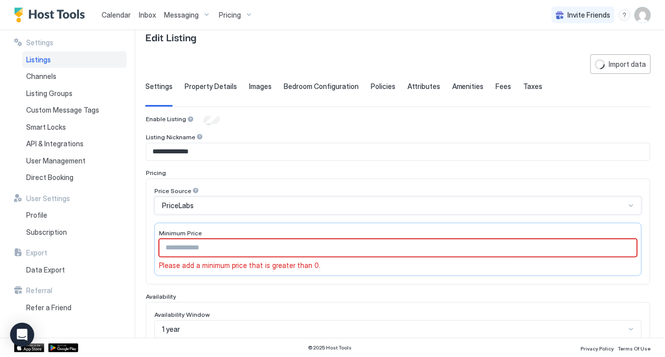
click at [234, 243] on input "Input Field" at bounding box center [399, 248] width 478 height 17
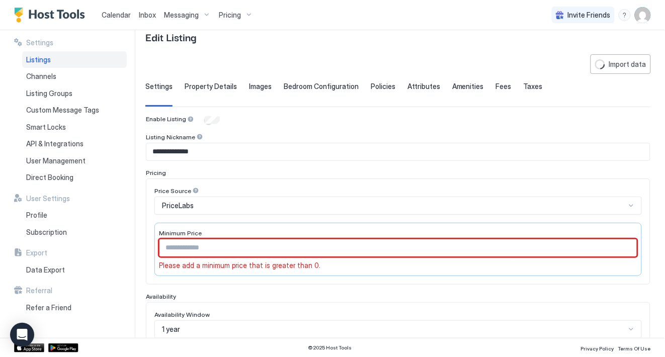
type input "*"
type input "***"
type input "**********"
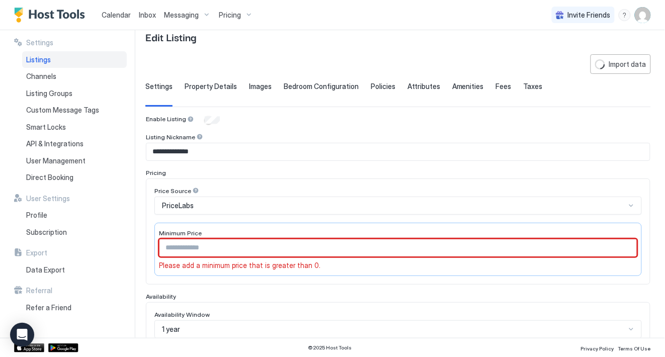
type input "********"
type input "*****"
type input "**********"
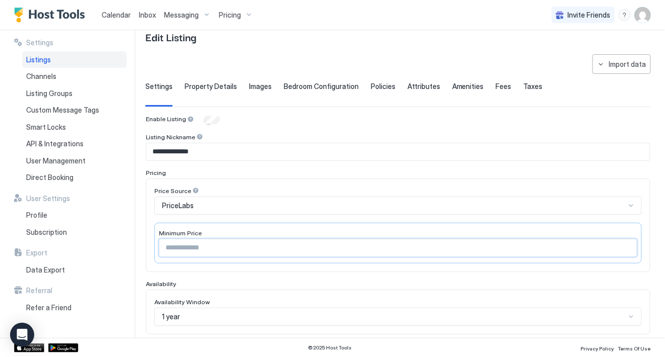
type input "***"
click at [392, 268] on div "Price Source PriceLabs Minimum Price ***" at bounding box center [398, 226] width 505 height 94
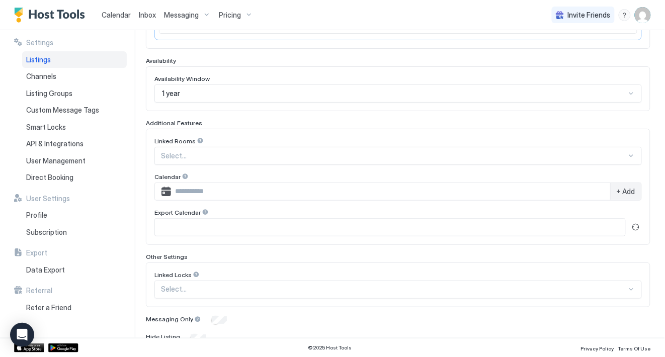
scroll to position [256, 0]
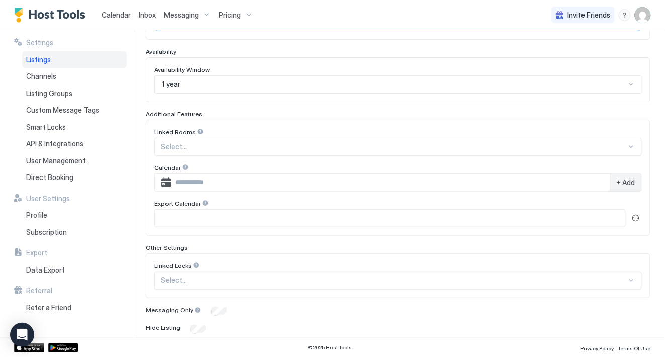
click at [362, 147] on div at bounding box center [394, 146] width 466 height 9
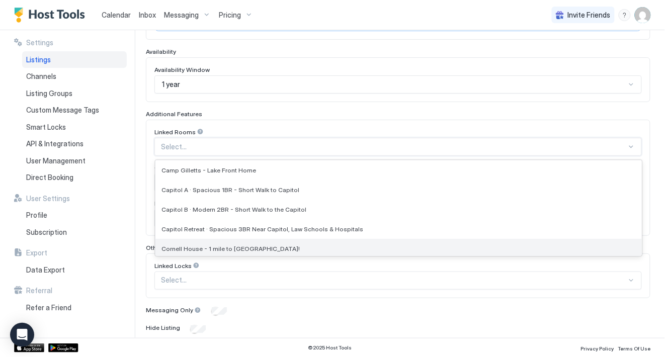
click at [330, 245] on div "Cornell House - 1 mile to [GEOGRAPHIC_DATA]!" at bounding box center [399, 249] width 474 height 8
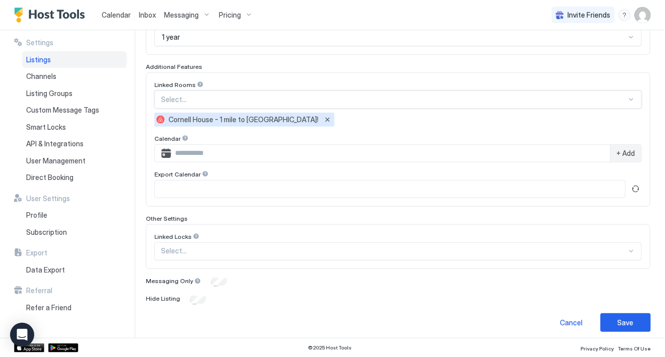
scroll to position [307, 0]
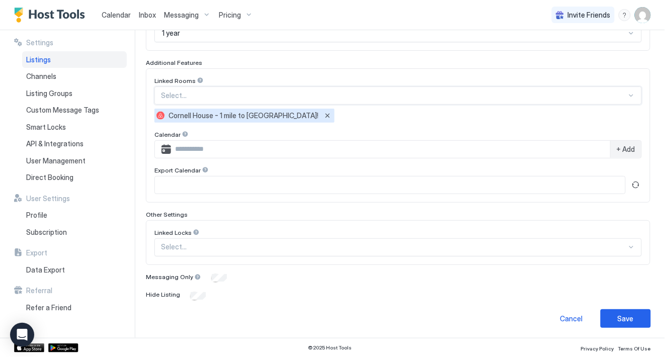
click at [616, 246] on div "Select..." at bounding box center [398, 247] width 488 height 18
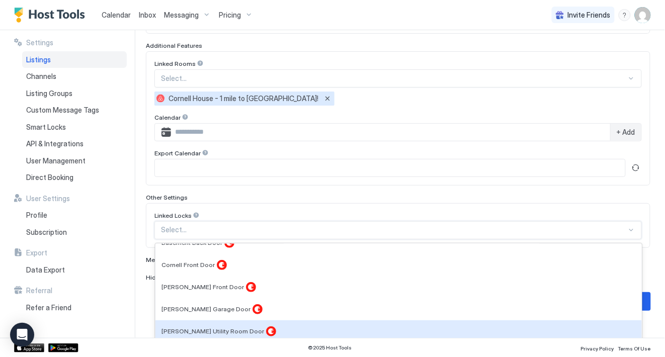
scroll to position [118, 0]
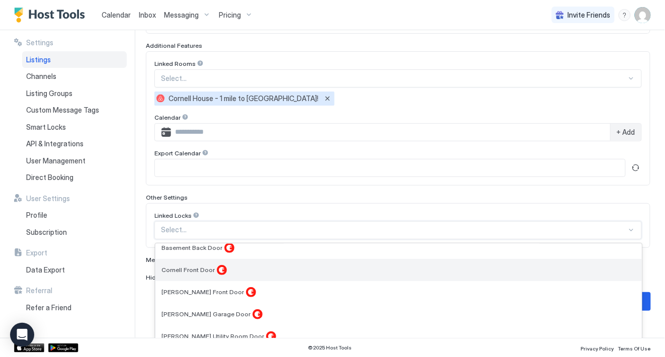
click at [525, 274] on div "Cornell Front Door" at bounding box center [398, 270] width 487 height 22
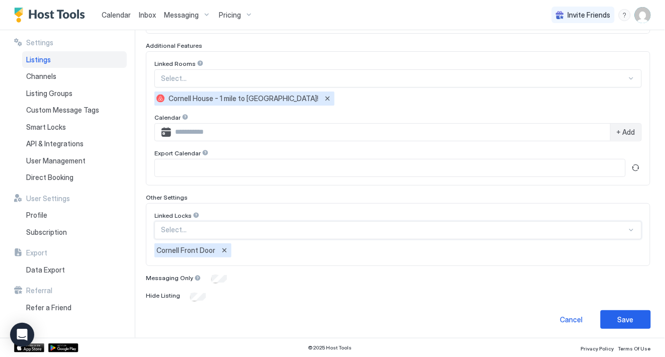
click at [517, 294] on div "Hide Listing" at bounding box center [398, 297] width 505 height 10
click at [607, 312] on button "Save" at bounding box center [626, 318] width 50 height 19
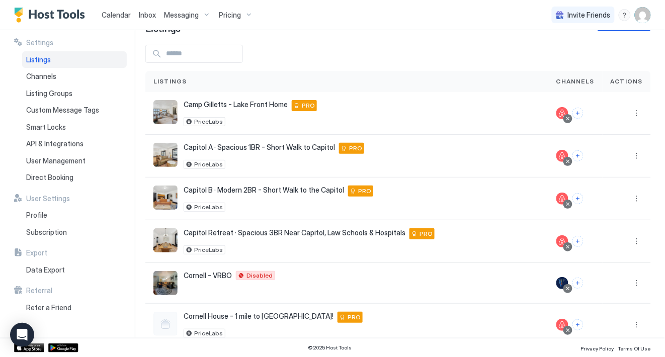
scroll to position [53, 0]
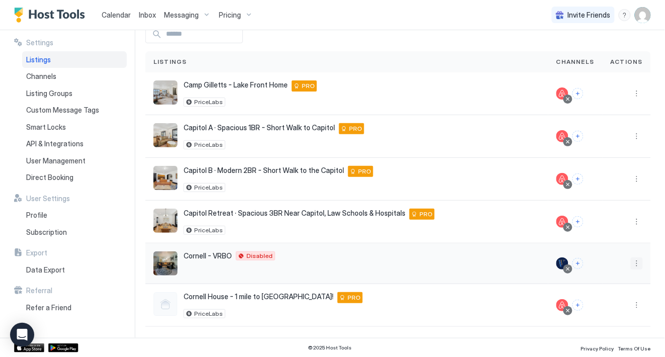
click at [638, 264] on button "More options" at bounding box center [637, 264] width 12 height 12
click at [602, 295] on span "Pricing" at bounding box center [602, 293] width 20 height 8
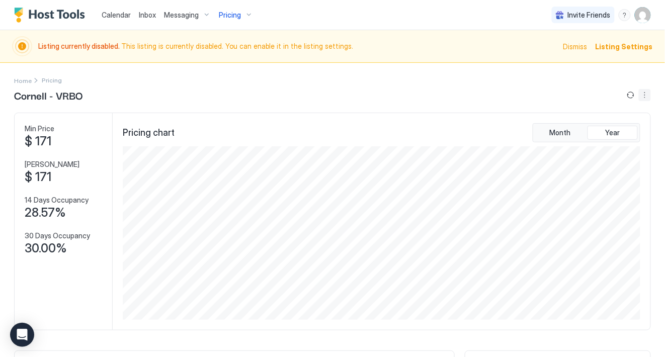
click at [646, 93] on button "More options" at bounding box center [645, 95] width 12 height 12
click at [628, 123] on span "Listing Settings" at bounding box center [628, 125] width 45 height 8
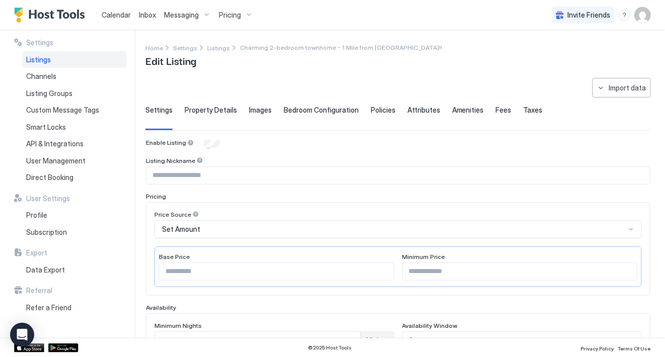
type input "**********"
type input "***"
type input "**********"
click at [638, 11] on img "User profile" at bounding box center [643, 15] width 16 height 16
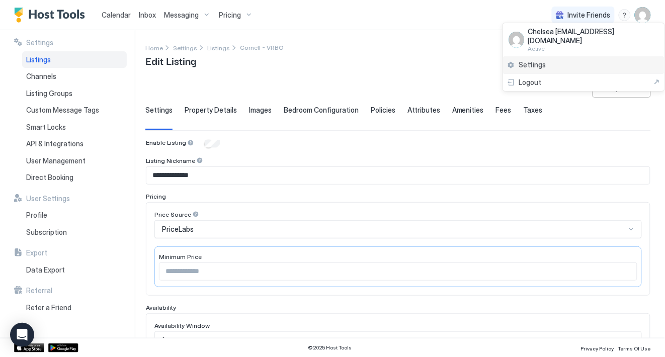
click at [563, 61] on div "Settings" at bounding box center [584, 65] width 162 height 18
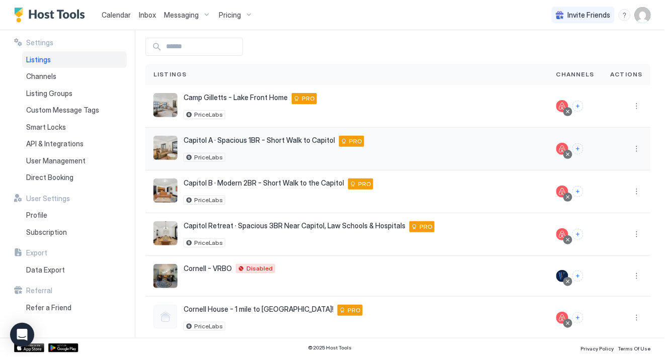
scroll to position [53, 0]
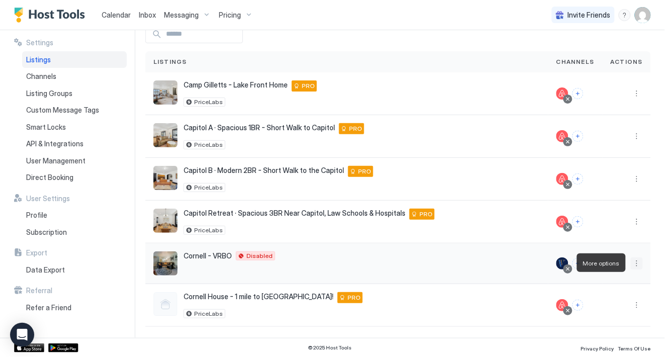
click at [641, 258] on button "More options" at bounding box center [637, 264] width 12 height 12
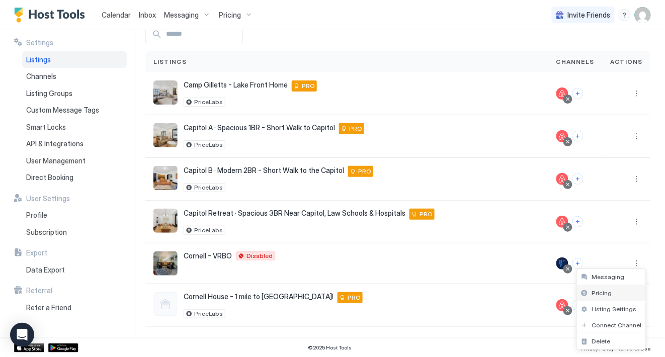
click at [608, 293] on span "Pricing" at bounding box center [602, 293] width 20 height 8
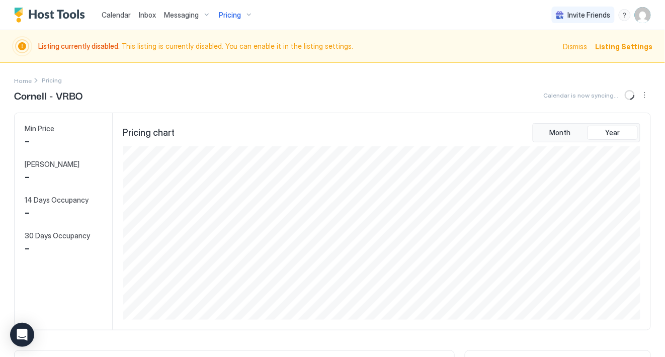
scroll to position [174, 520]
click at [643, 94] on button "More options" at bounding box center [645, 95] width 12 height 12
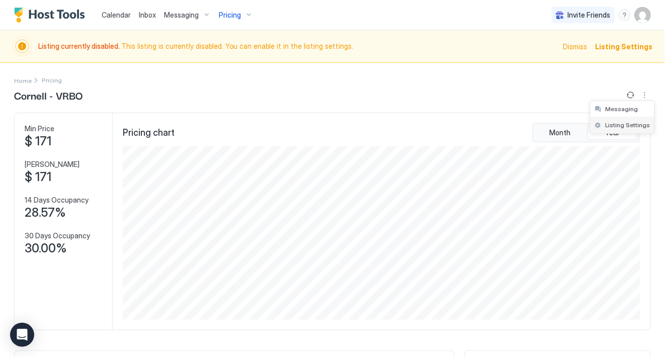
click at [629, 124] on span "Listing Settings" at bounding box center [628, 125] width 45 height 8
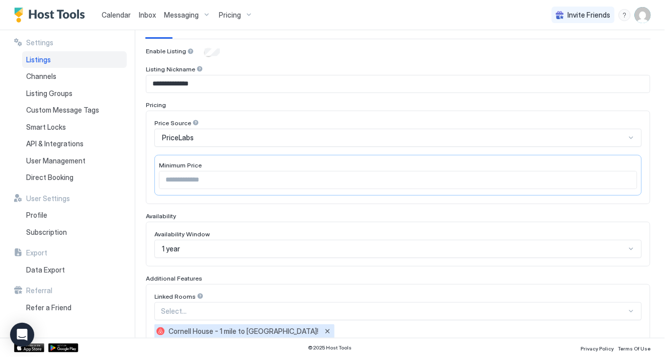
scroll to position [91, 0]
click at [241, 13] on div "Pricing" at bounding box center [236, 15] width 42 height 17
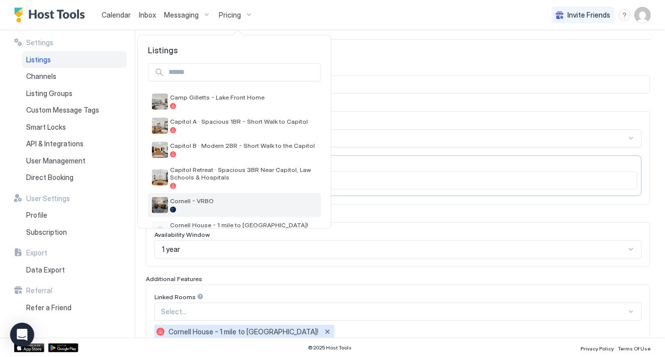
click at [185, 201] on span "Cornell - VRBO" at bounding box center [243, 201] width 147 height 8
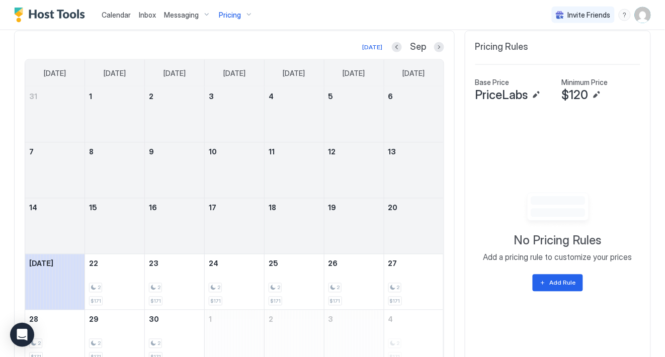
scroll to position [367, 0]
